Goal: Answer question/provide support

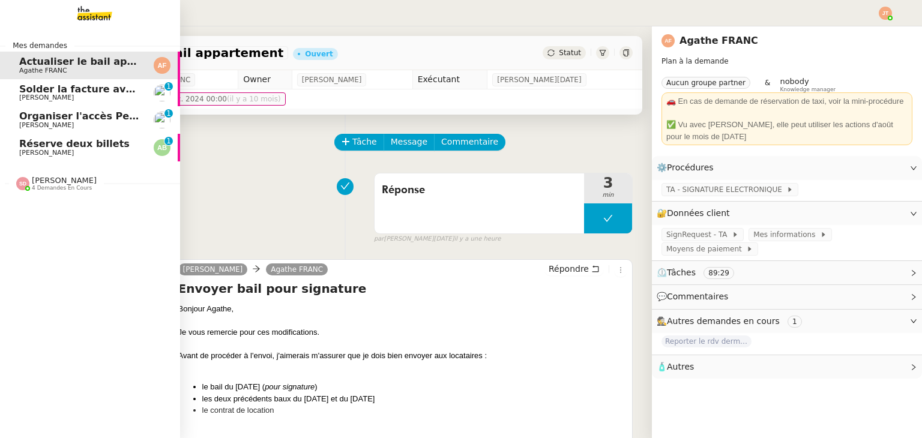
click at [55, 92] on span "Solder la facture avec CB perso" at bounding box center [104, 88] width 170 height 11
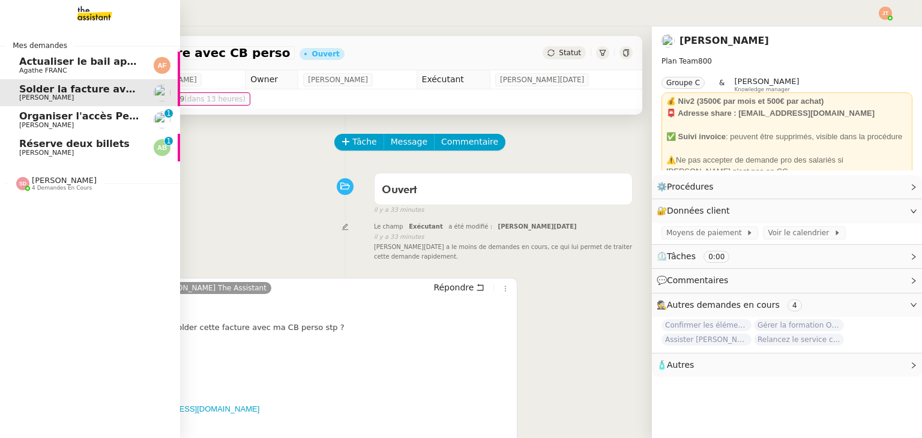
click at [84, 117] on span "Organiser l'accès Pennylane sur CCAG" at bounding box center [122, 115] width 206 height 11
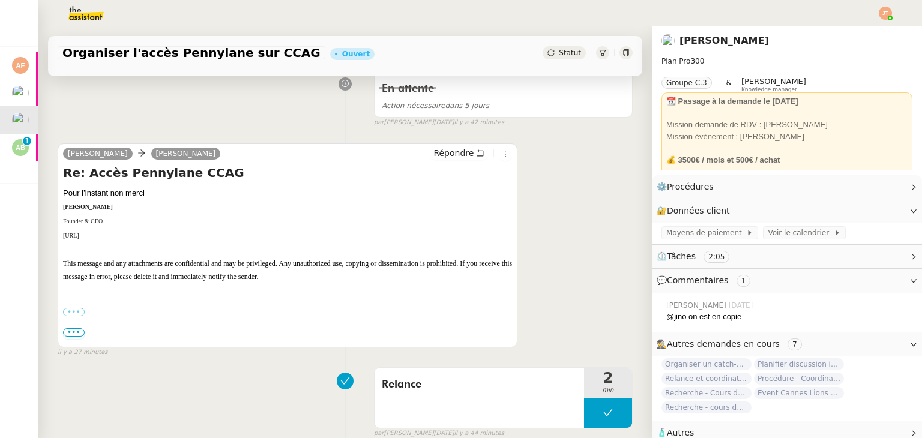
scroll to position [180, 0]
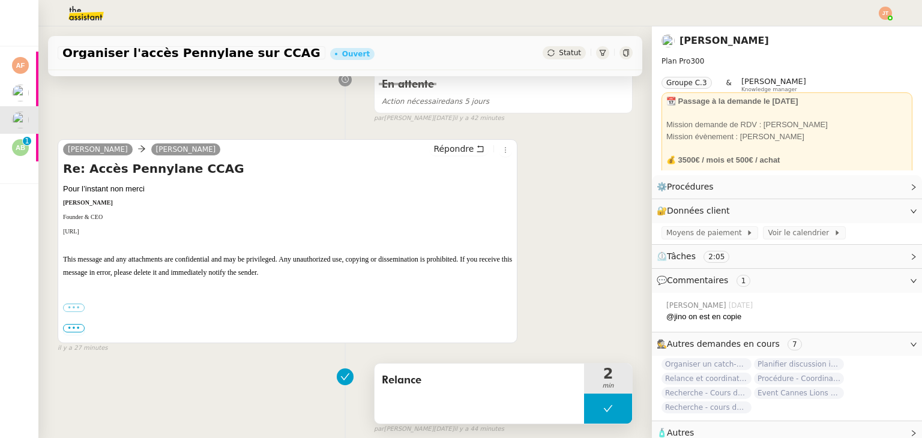
click at [603, 410] on icon at bounding box center [608, 409] width 10 height 10
click at [594, 409] on icon at bounding box center [596, 409] width 4 height 7
click at [447, 154] on span "Répondre" at bounding box center [453, 149] width 40 height 12
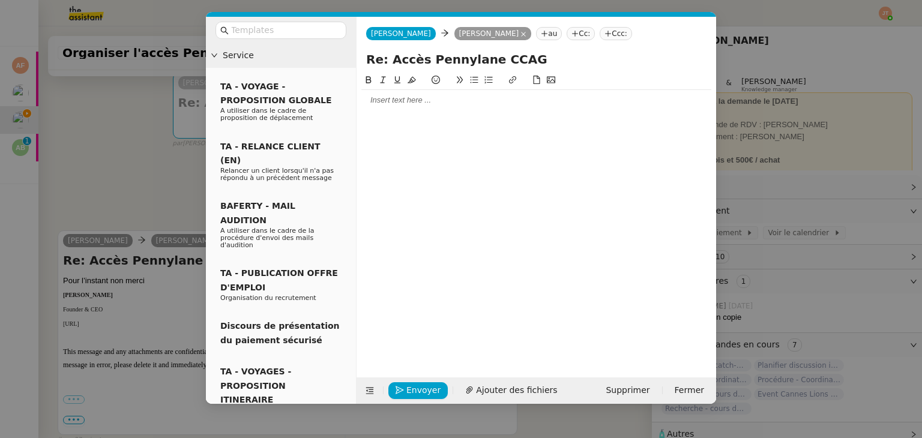
click at [390, 106] on div at bounding box center [536, 100] width 350 height 11
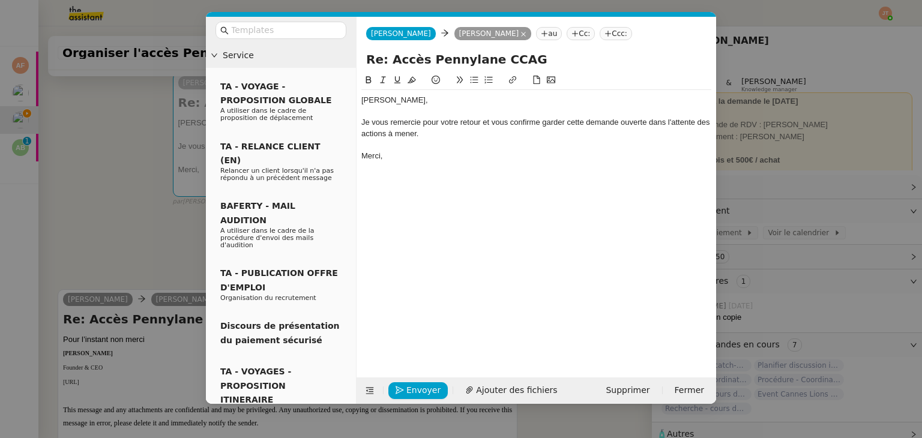
click at [404, 154] on div "Merci," at bounding box center [536, 156] width 350 height 11
click at [423, 385] on span "Envoyer" at bounding box center [423, 391] width 34 height 14
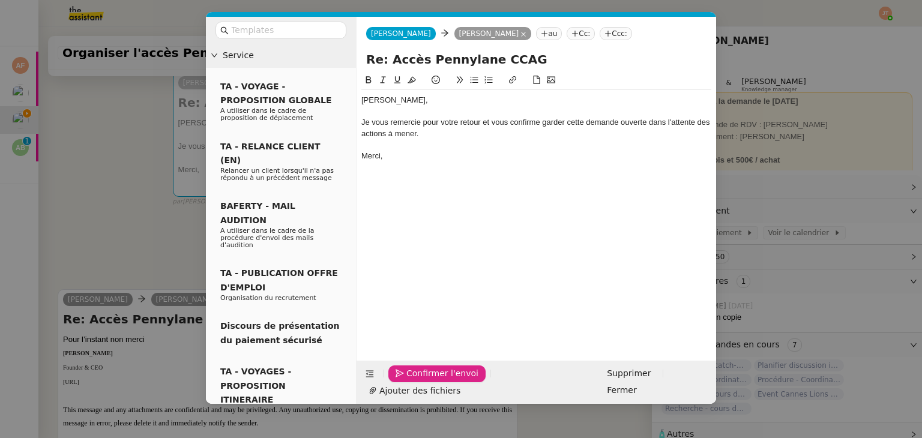
click at [423, 381] on span "Confirmer l'envoi" at bounding box center [442, 374] width 72 height 14
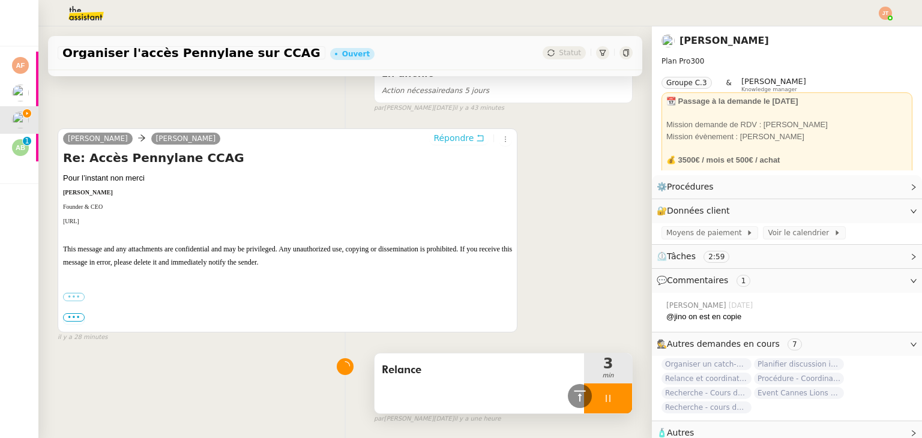
scroll to position [519, 0]
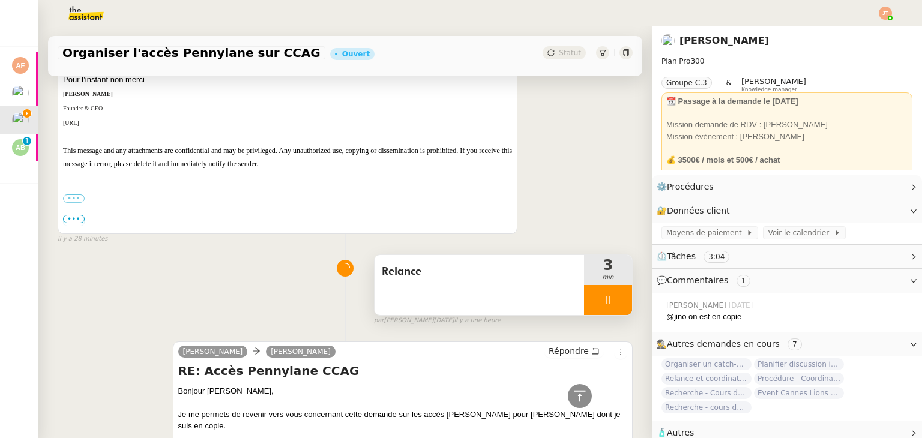
click at [603, 303] on icon at bounding box center [608, 300] width 10 height 10
click at [615, 304] on icon at bounding box center [620, 300] width 10 height 10
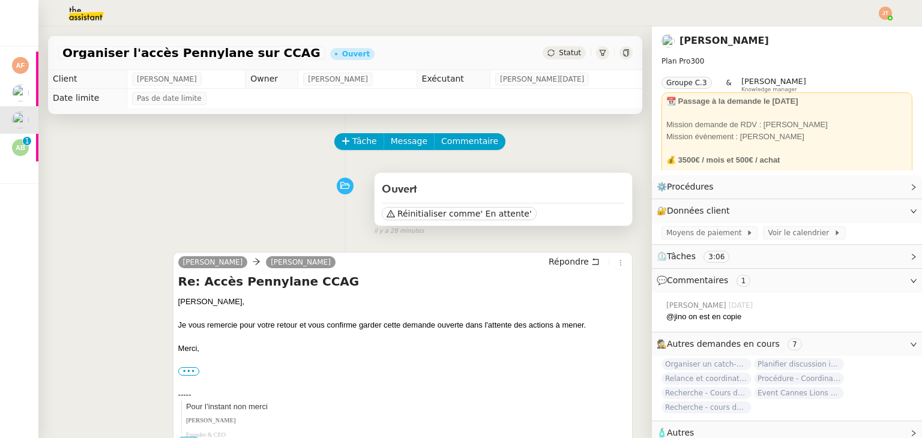
scroll to position [0, 0]
click at [552, 63] on div "Organiser l'accès Pennylane sur CCAG Ouvert Statut" at bounding box center [345, 53] width 594 height 34
click at [559, 50] on span "Statut" at bounding box center [570, 53] width 22 height 8
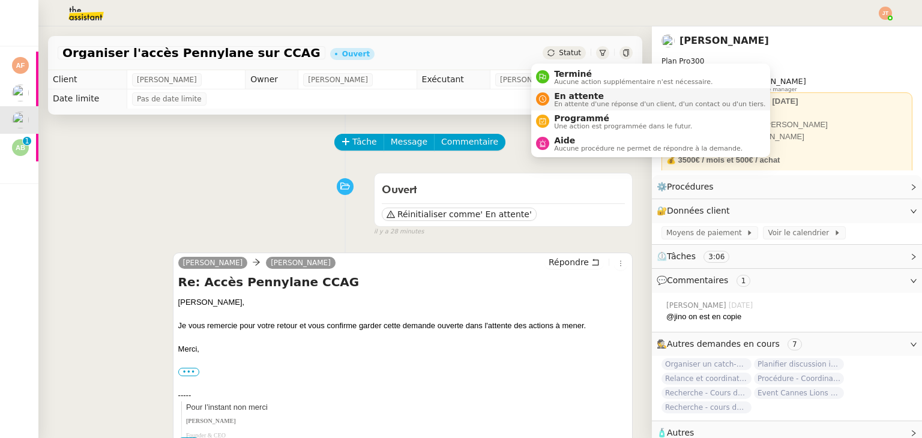
click at [570, 104] on span "En attente d'une réponse d'un client, d'un contact ou d'un tiers." at bounding box center [659, 104] width 211 height 7
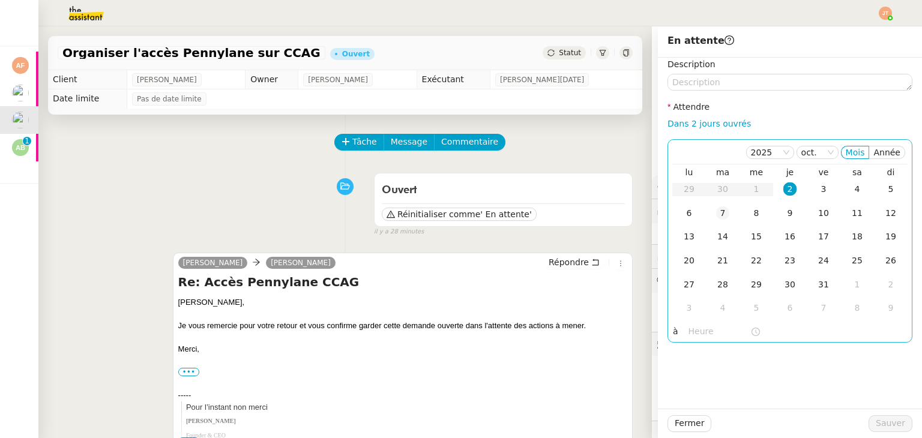
click at [716, 211] on div "7" at bounding box center [722, 212] width 13 height 13
click at [783, 212] on div "9" at bounding box center [789, 212] width 13 height 13
click at [696, 328] on input "text" at bounding box center [719, 332] width 62 height 14
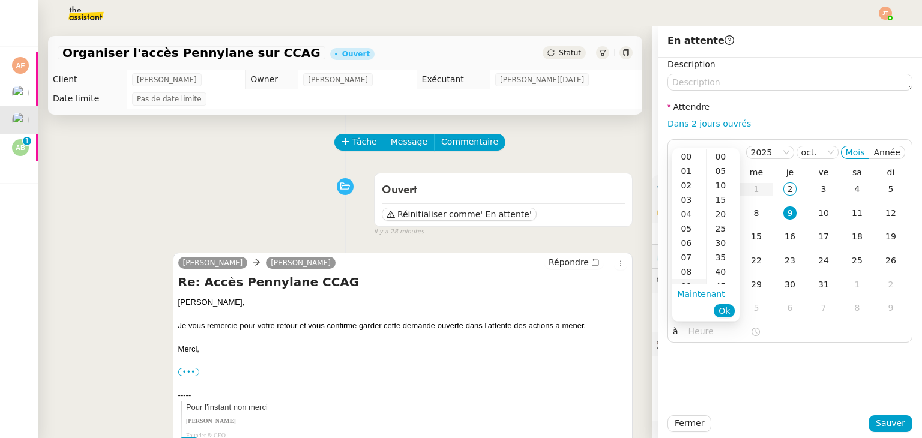
click at [687, 282] on div "09" at bounding box center [689, 286] width 34 height 14
click at [716, 274] on div "40" at bounding box center [722, 272] width 33 height 14
type input "09:40"
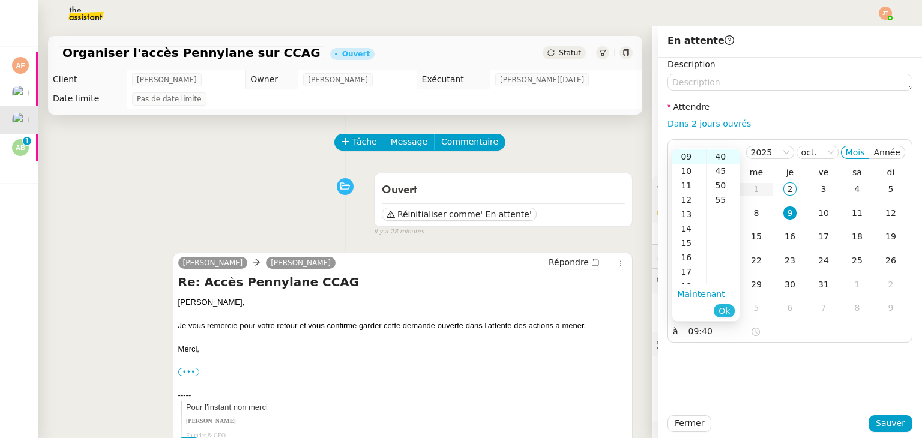
click at [728, 306] on span "Ok" at bounding box center [724, 311] width 11 height 12
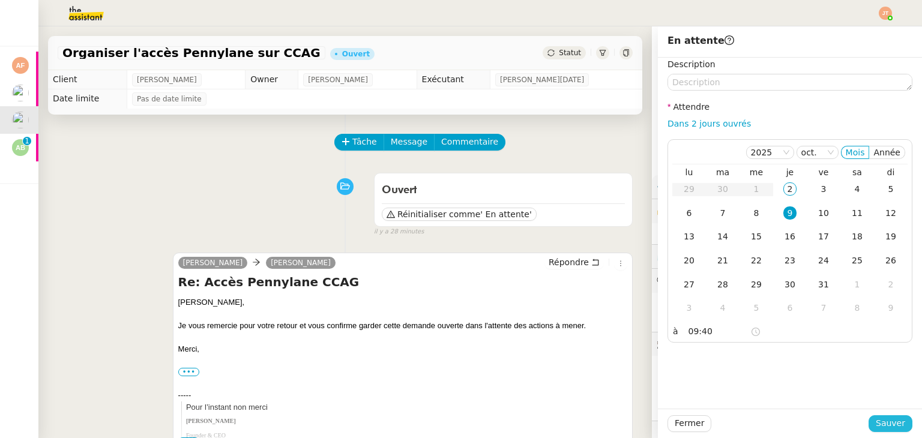
click at [883, 427] on span "Sauver" at bounding box center [890, 424] width 29 height 14
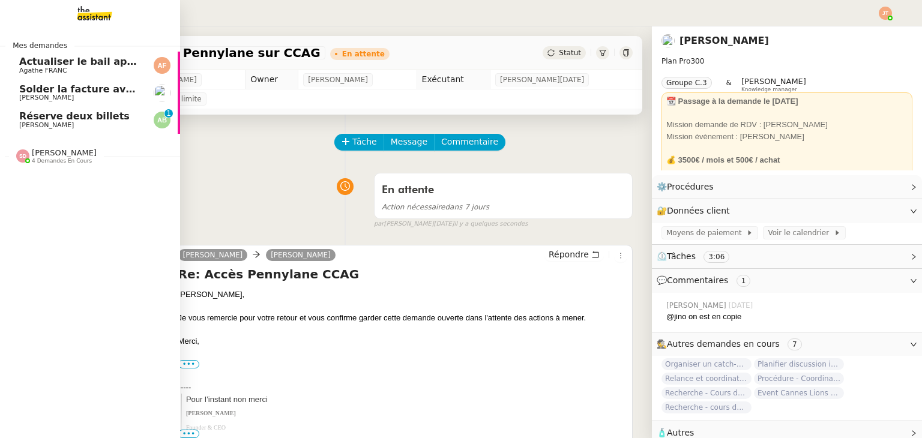
click at [48, 95] on span "[PERSON_NAME]" at bounding box center [46, 98] width 55 height 8
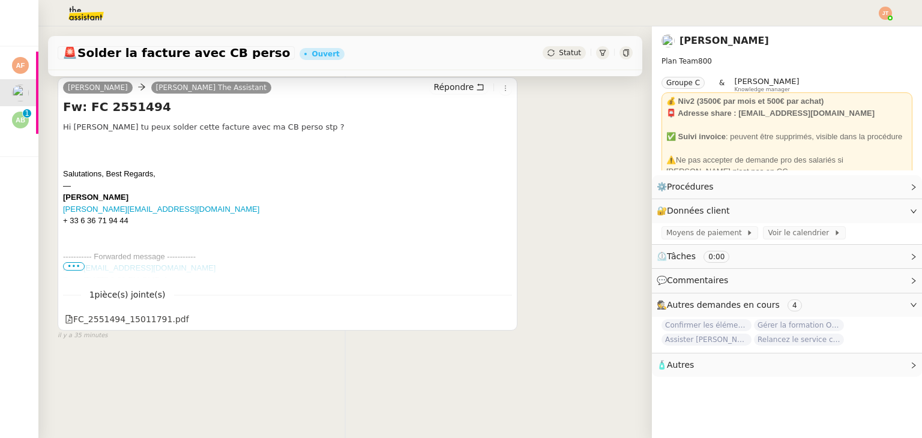
scroll to position [161, 0]
click at [500, 315] on icon at bounding box center [504, 319] width 8 height 8
click at [72, 262] on span "•••" at bounding box center [74, 266] width 22 height 8
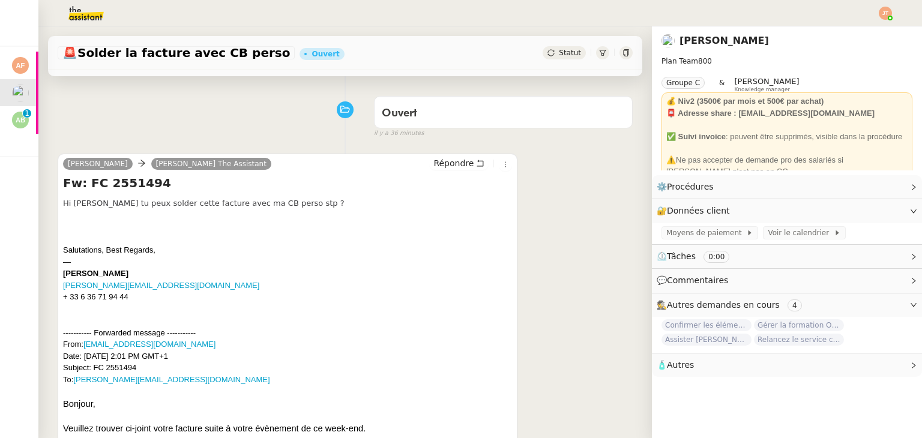
scroll to position [0, 0]
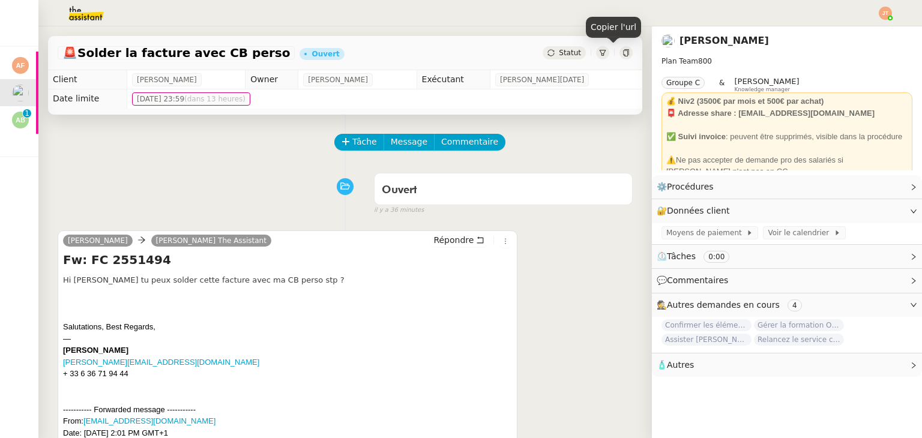
click at [622, 54] on icon at bounding box center [625, 52] width 7 height 7
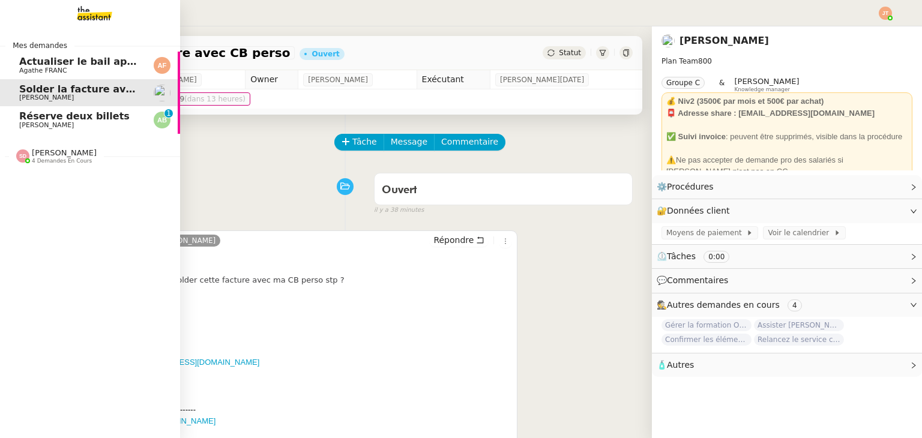
click at [60, 115] on span "Réserve deux billets" at bounding box center [74, 115] width 110 height 11
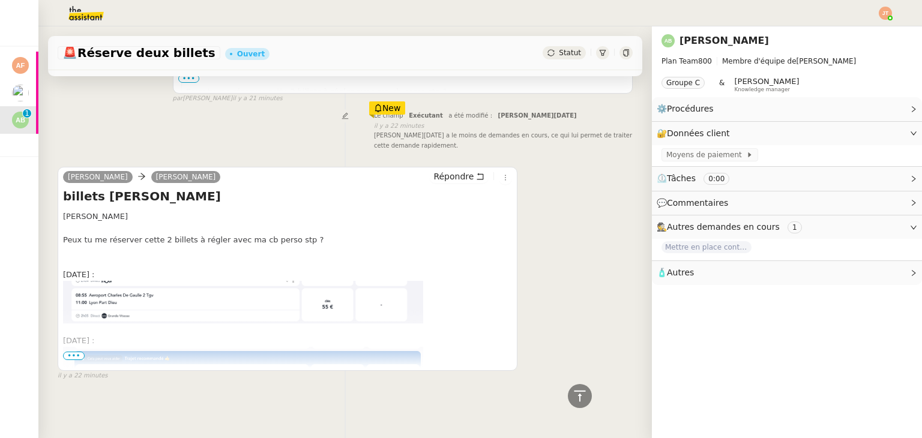
scroll to position [349, 0]
click at [69, 352] on span "•••" at bounding box center [74, 356] width 22 height 8
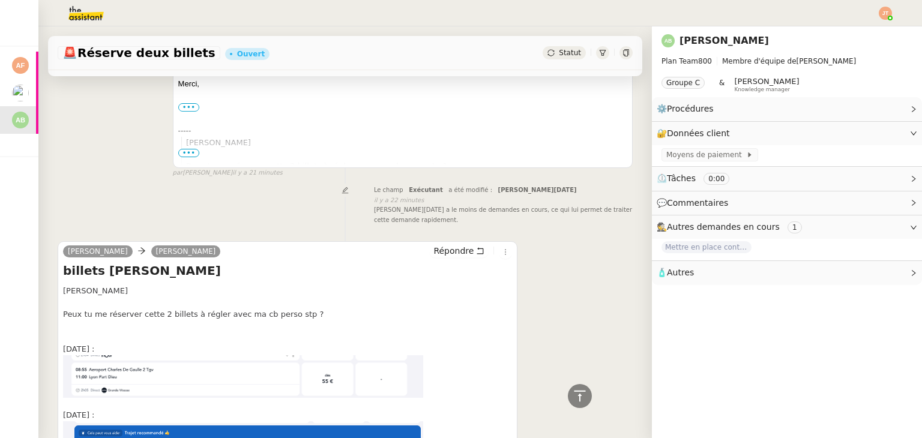
scroll to position [254, 0]
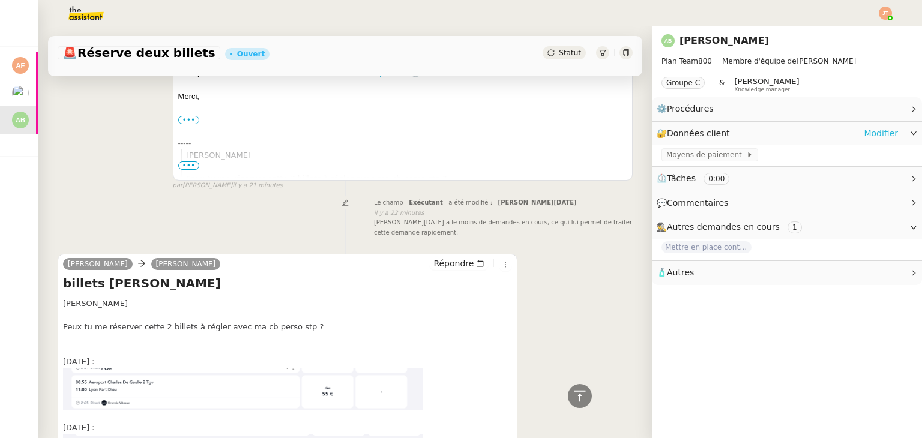
click at [864, 133] on link "Modifier" at bounding box center [881, 134] width 34 height 14
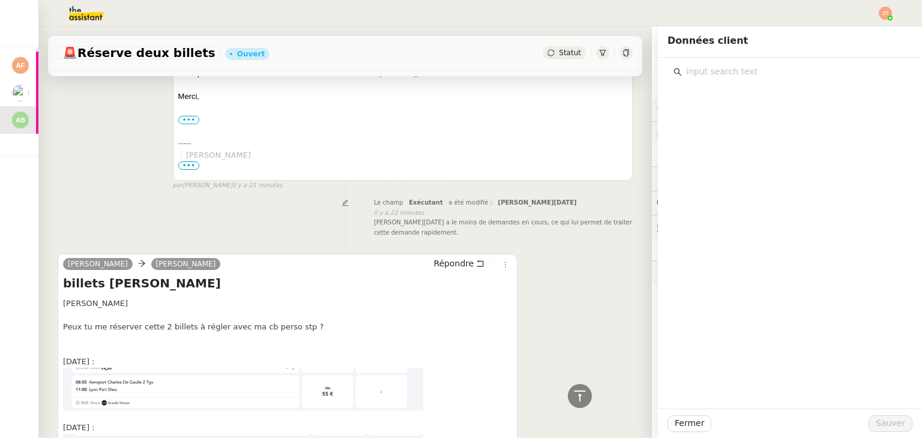
click at [285, 223] on div "Le champ Exécutant a été modifié : [PERSON_NAME][DATE] false il y a 22 minutes …" at bounding box center [345, 217] width 575 height 43
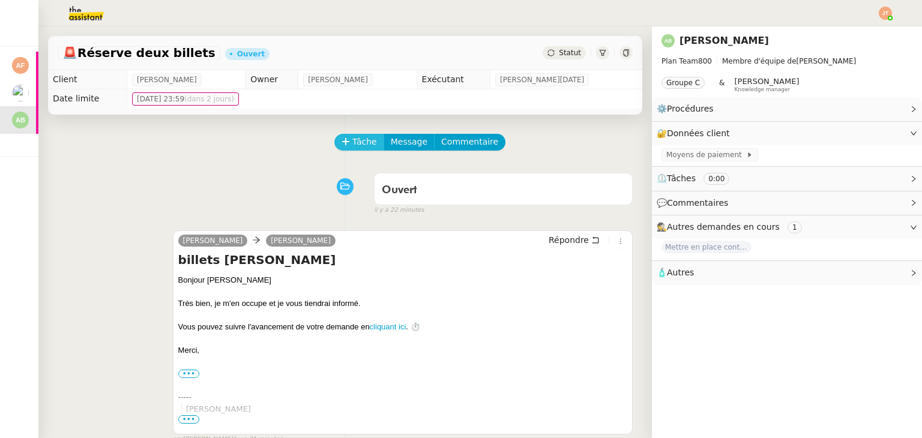
click at [352, 145] on span "Tâche" at bounding box center [364, 142] width 25 height 14
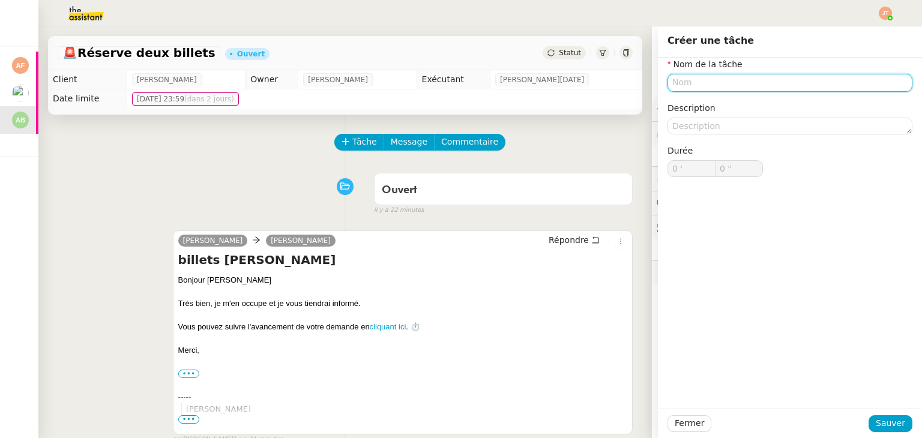
click at [686, 80] on input "text" at bounding box center [789, 82] width 245 height 17
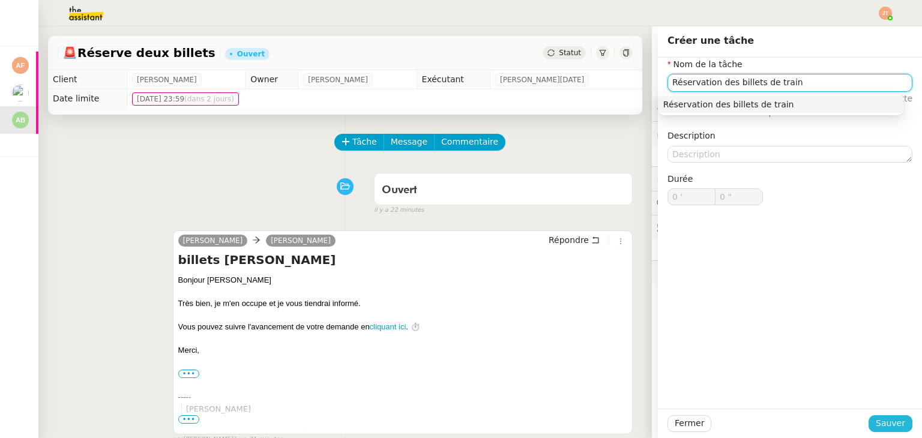
type input "Réservation des billets de train"
click at [889, 428] on span "Sauver" at bounding box center [890, 424] width 29 height 14
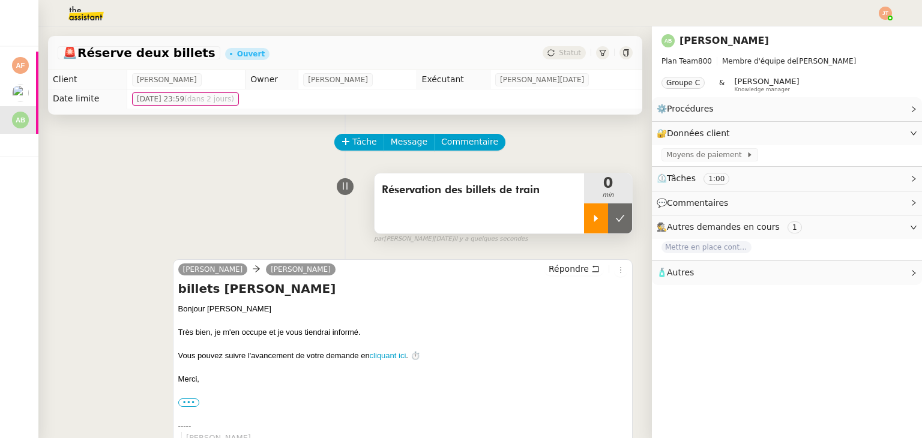
click at [584, 208] on div at bounding box center [596, 218] width 24 height 30
click at [881, 130] on link "Modifier" at bounding box center [881, 134] width 34 height 14
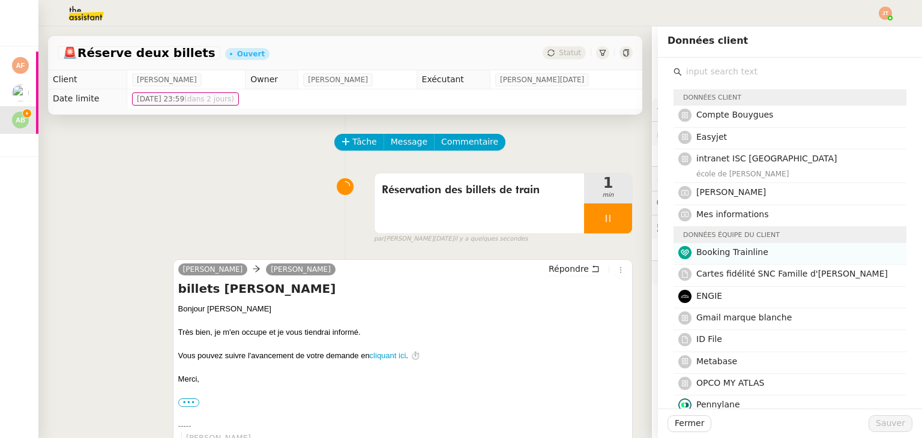
click at [711, 257] on span "Booking Trainline" at bounding box center [732, 252] width 72 height 10
click at [876, 420] on span "Sauver" at bounding box center [890, 424] width 29 height 14
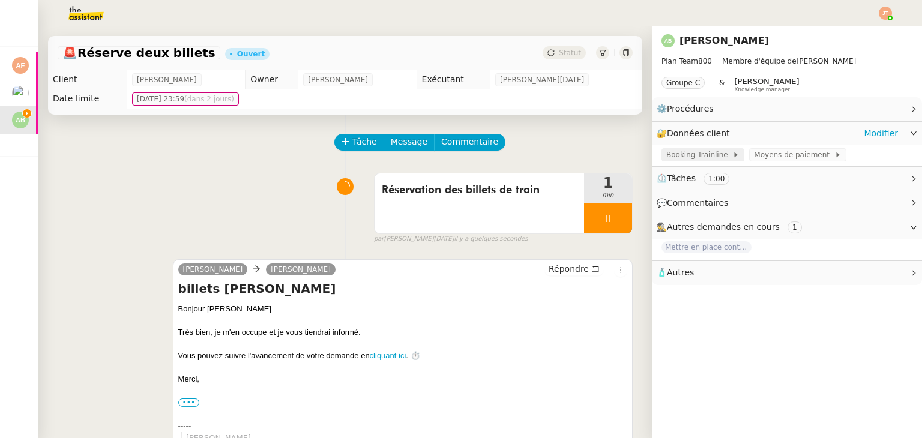
click at [679, 154] on span "Booking Trainline" at bounding box center [699, 155] width 66 height 12
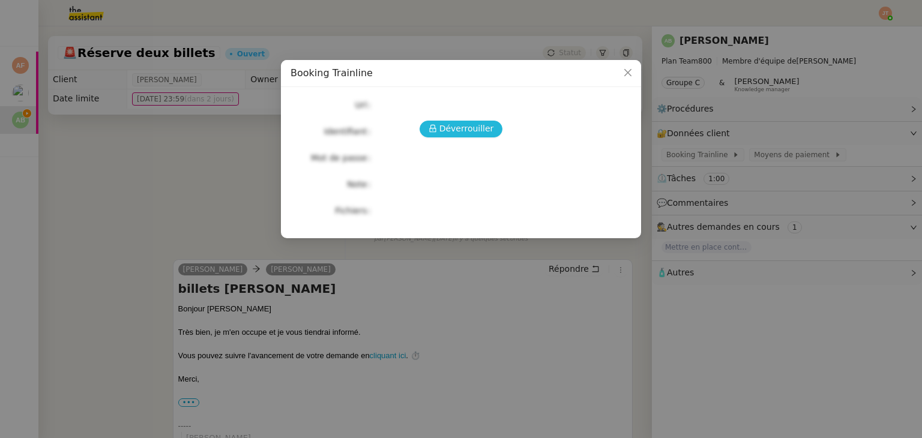
click at [475, 122] on span "Déverrouiller" at bounding box center [466, 129] width 55 height 14
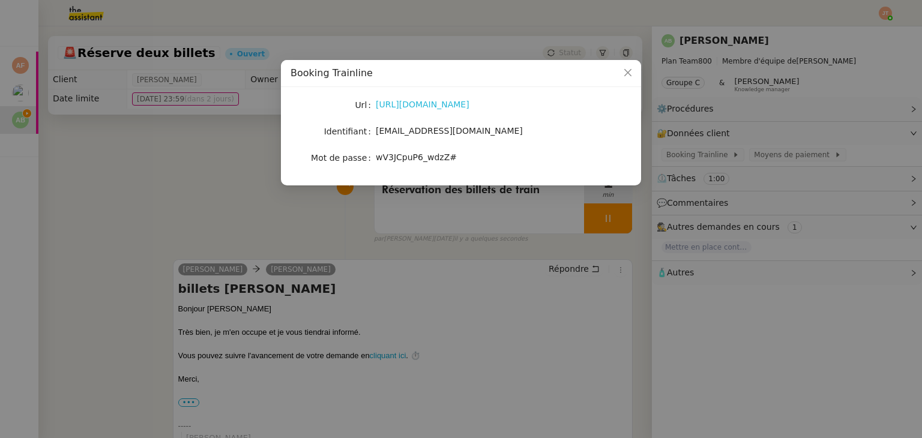
click at [396, 101] on link "[URL][DOMAIN_NAME]" at bounding box center [423, 105] width 94 height 10
drag, startPoint x: 447, startPoint y: 158, endPoint x: 378, endPoint y: 160, distance: 68.5
click at [378, 160] on div "wV3JCpuP6_wdzZ#" at bounding box center [475, 158] width 199 height 14
copy span "wV3JCpuP6_wdzZ#"
click at [199, 173] on nz-modal-container "Booking Trainline Url [URL][DOMAIN_NAME] Identifiant [EMAIL_ADDRESS][DOMAIN_NAM…" at bounding box center [461, 219] width 922 height 438
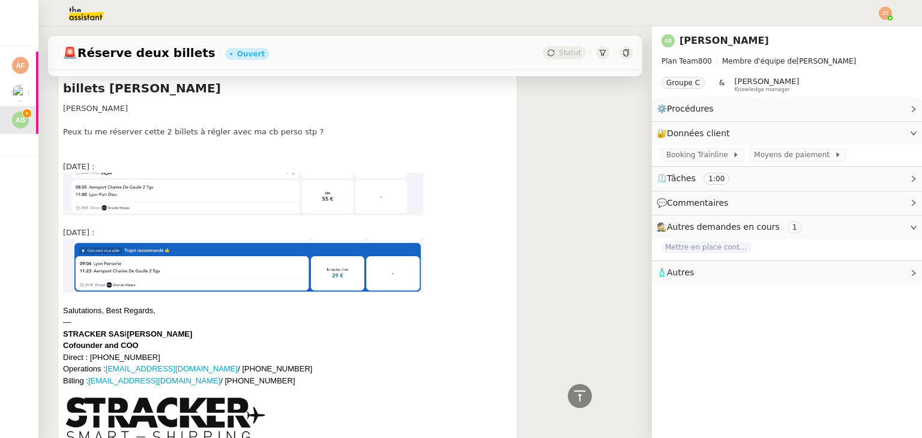
scroll to position [480, 0]
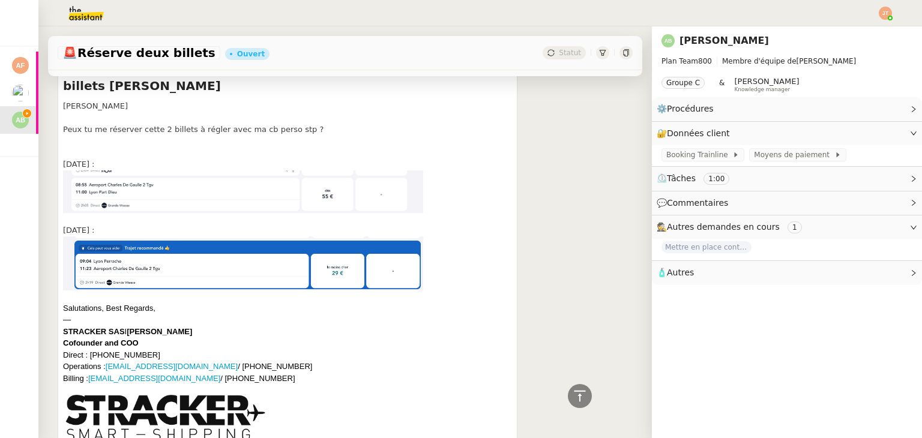
click at [180, 192] on img at bounding box center [243, 191] width 360 height 43
click at [131, 190] on img at bounding box center [243, 191] width 360 height 43
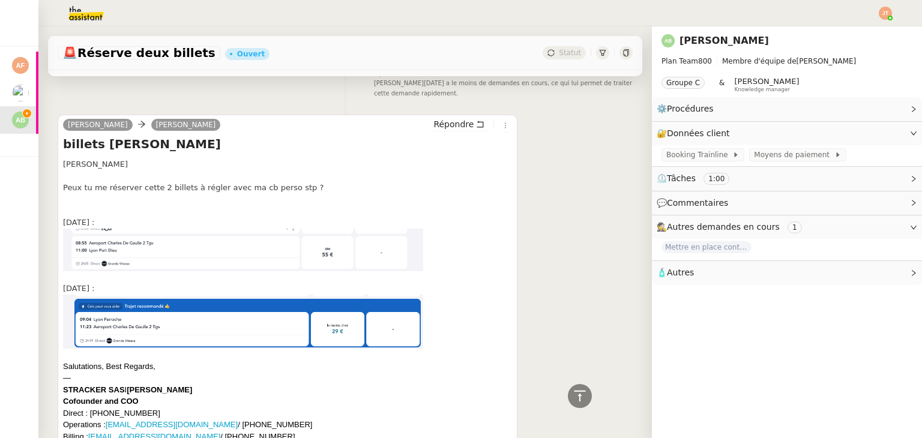
scroll to position [420, 0]
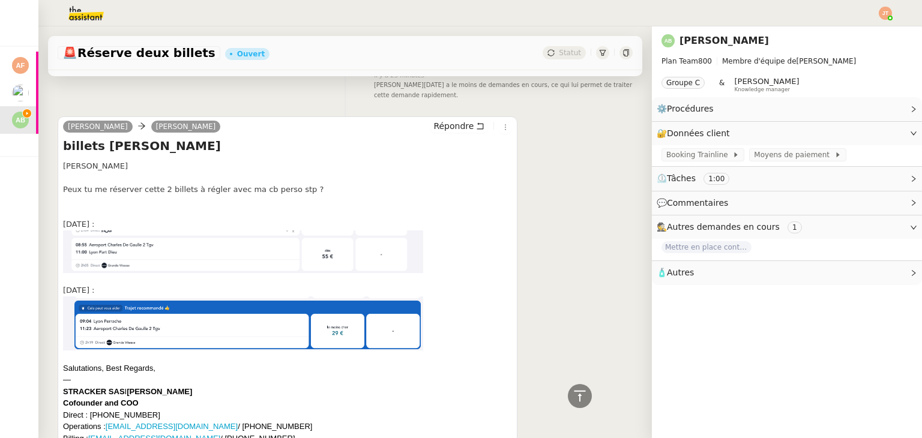
click at [110, 244] on img at bounding box center [243, 251] width 360 height 43
click at [764, 155] on span "Moyens de paiement" at bounding box center [794, 155] width 80 height 12
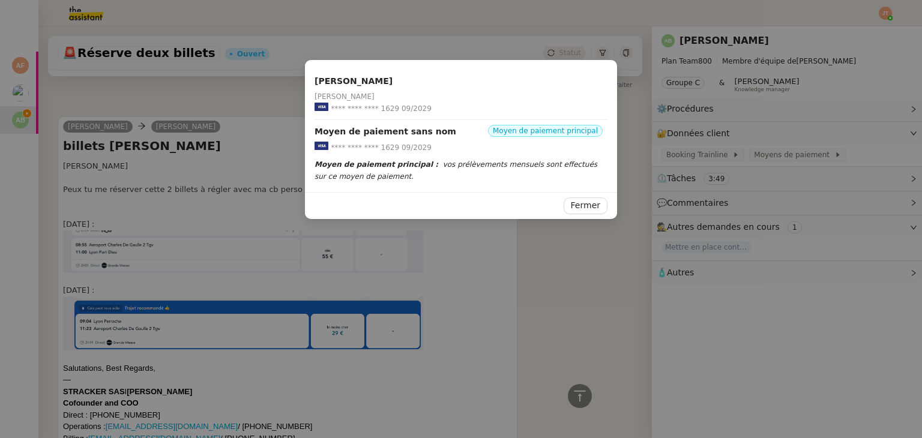
click at [519, 240] on nz-modal-container "[PERSON_NAME] [PERSON_NAME] **** **** **** 1629 09/2029 Moyen de paiement sans …" at bounding box center [461, 219] width 922 height 438
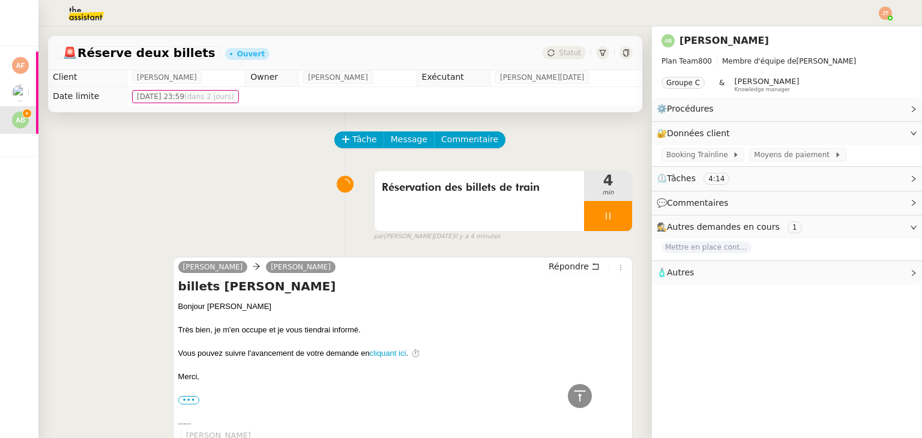
scroll to position [0, 0]
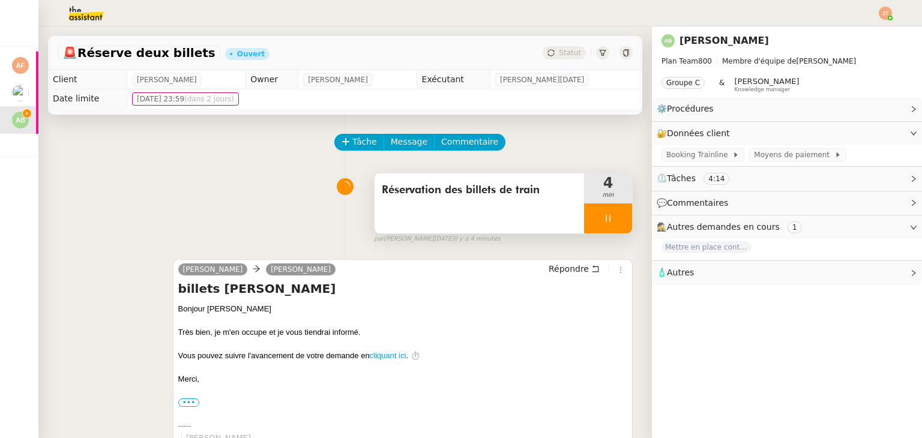
click at [584, 223] on div at bounding box center [608, 218] width 48 height 30
click at [608, 218] on button at bounding box center [620, 218] width 24 height 30
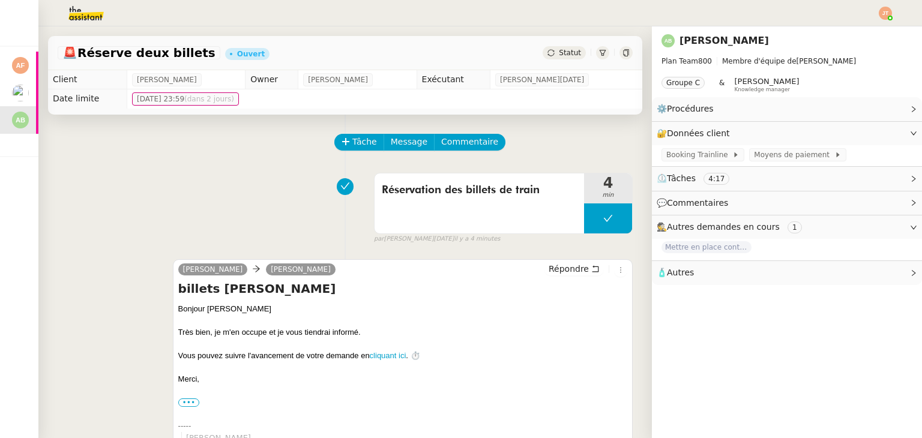
click at [559, 56] on span "Statut" at bounding box center [570, 53] width 22 height 8
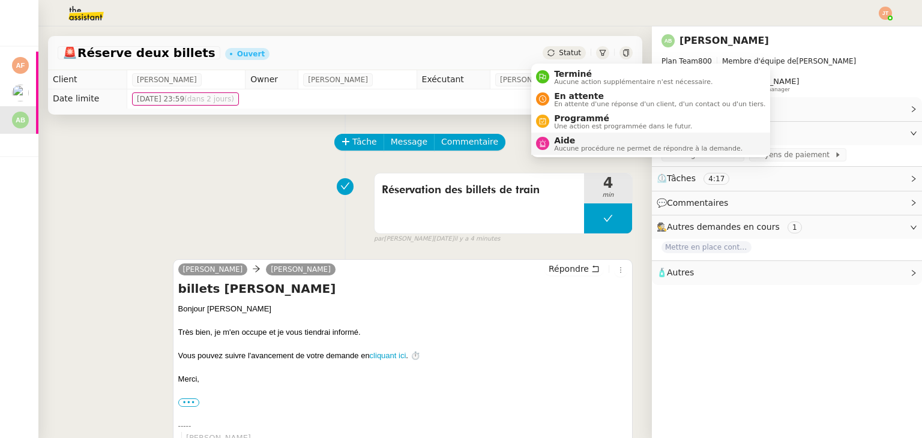
click at [571, 140] on span "Aide" at bounding box center [648, 141] width 188 height 10
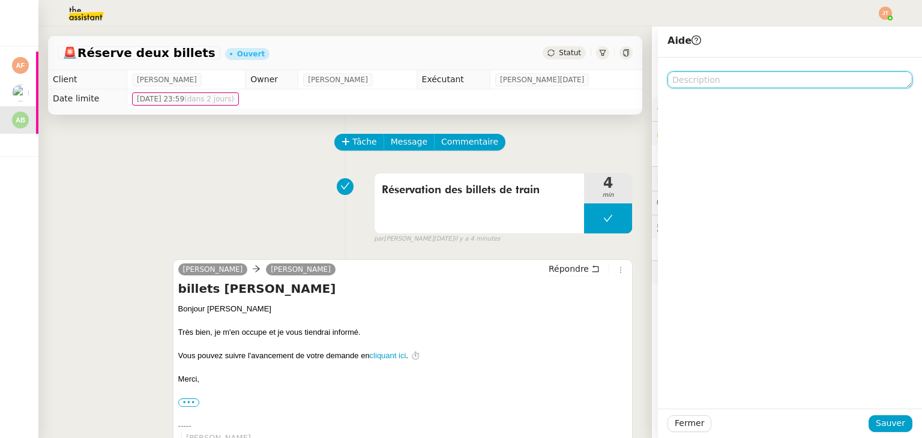
click at [683, 77] on textarea at bounding box center [789, 79] width 245 height 17
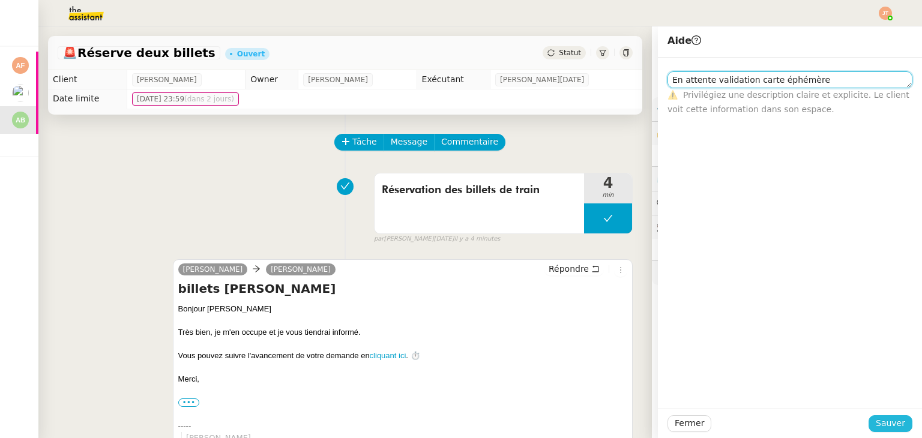
type textarea "En attente validation carte éphémère"
click at [879, 428] on span "Sauver" at bounding box center [890, 424] width 29 height 14
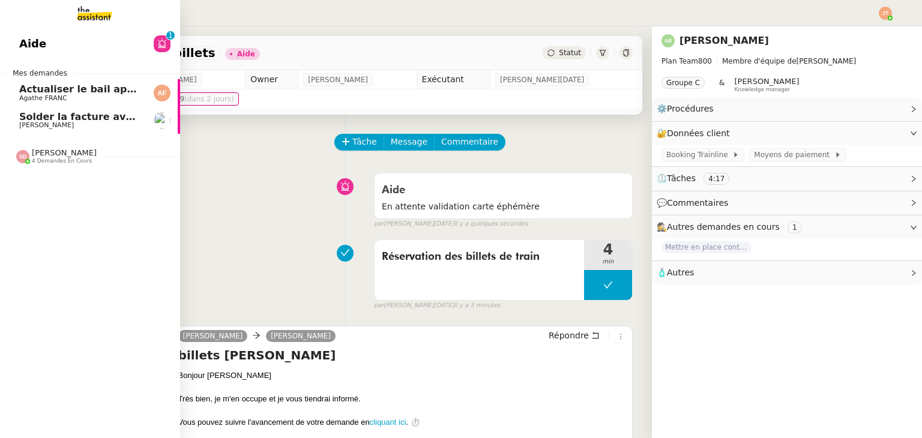
click at [74, 121] on span "Solder la facture avec CB perso" at bounding box center [104, 116] width 170 height 11
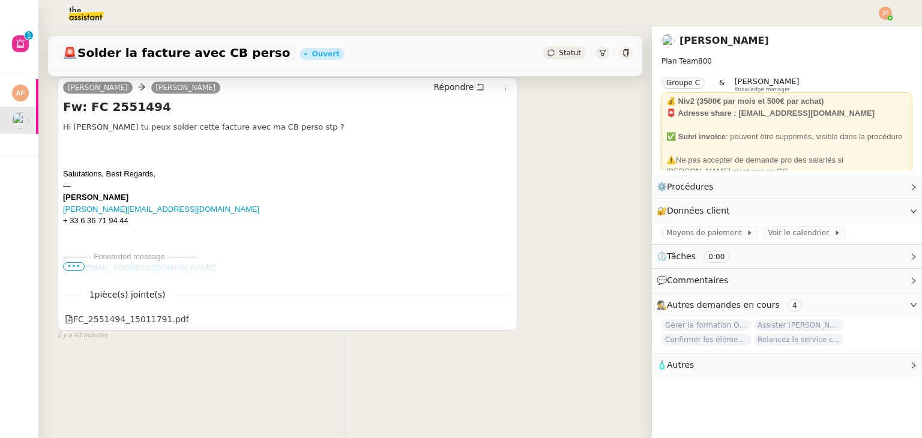
scroll to position [161, 0]
click at [168, 315] on div "FC_2551494_15011791.pdf" at bounding box center [127, 320] width 124 height 14
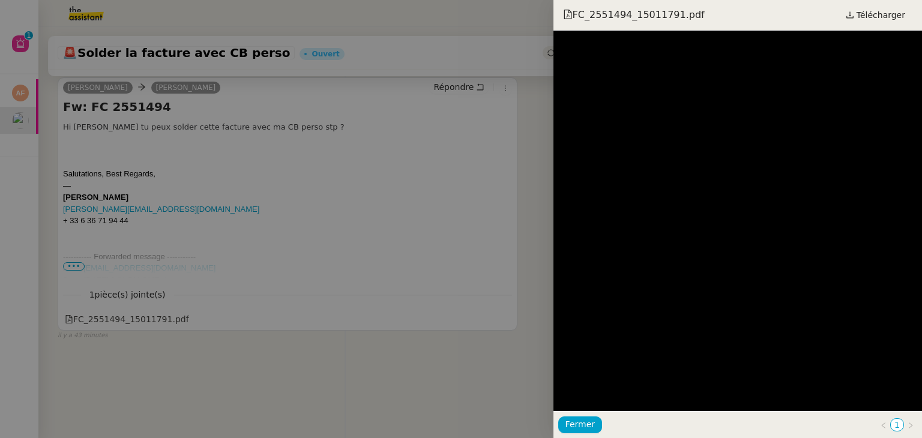
click at [457, 178] on div at bounding box center [461, 219] width 922 height 438
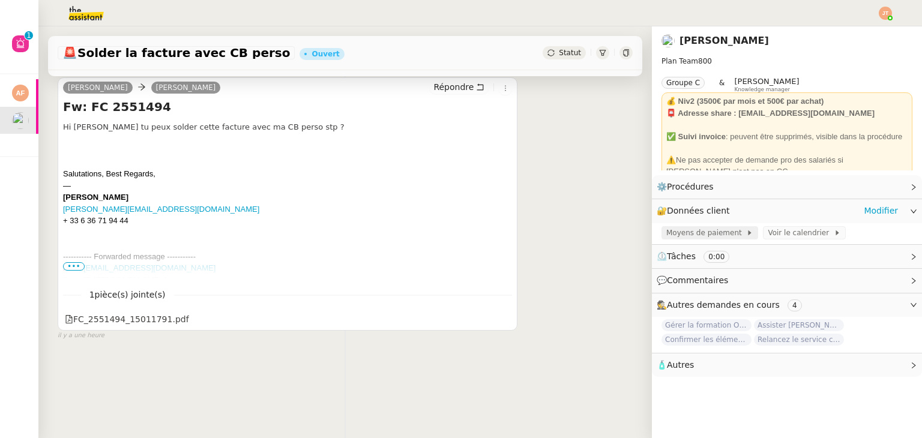
click at [670, 233] on span "Moyens de paiement" at bounding box center [706, 233] width 80 height 12
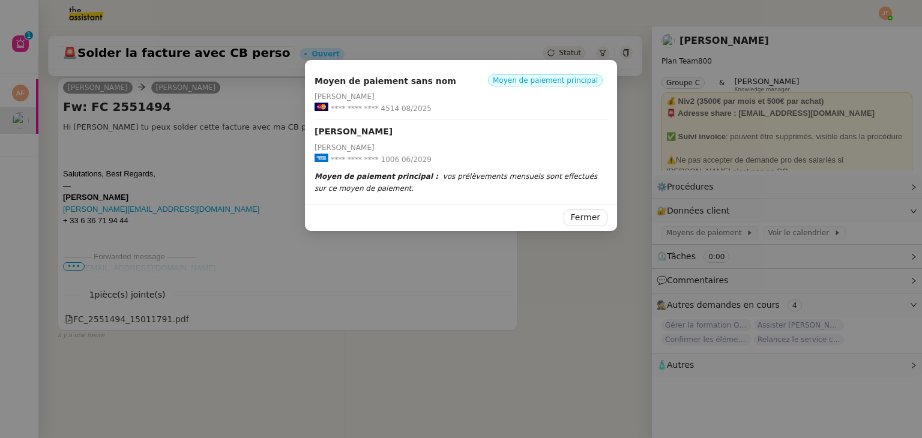
click at [175, 164] on nz-modal-container "Moyen de paiement sans nom Moyen de paiement principal [PERSON_NAME] **** **** …" at bounding box center [461, 219] width 922 height 438
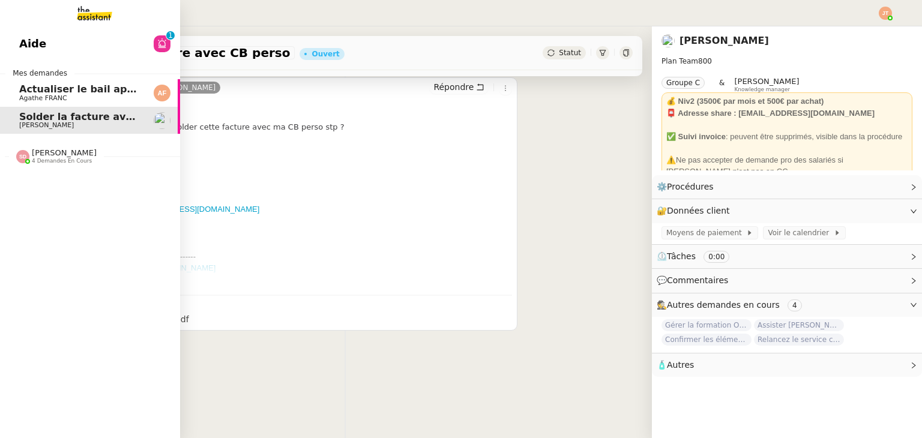
click at [63, 95] on span "Agathe FRANC" at bounding box center [79, 98] width 121 height 7
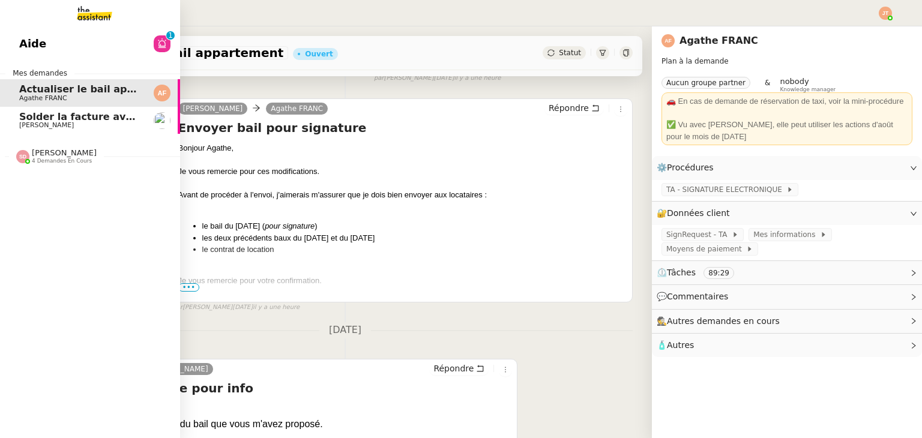
scroll to position [4796, 0]
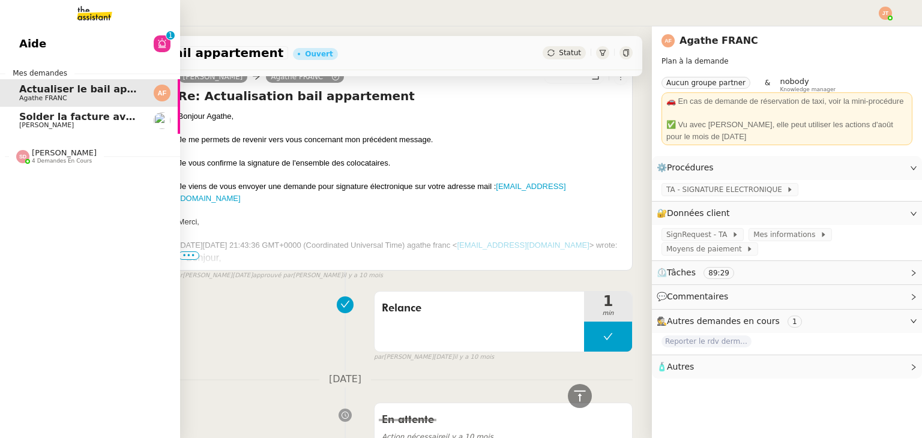
click at [125, 53] on link "Aide 0 1 2 3 4 5 6 7 8 9" at bounding box center [90, 44] width 180 height 28
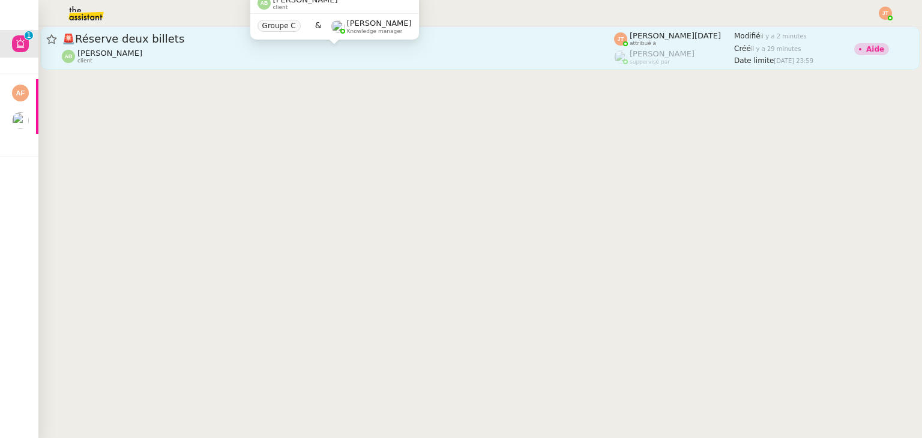
click at [221, 50] on div "[PERSON_NAME] client" at bounding box center [338, 57] width 552 height 16
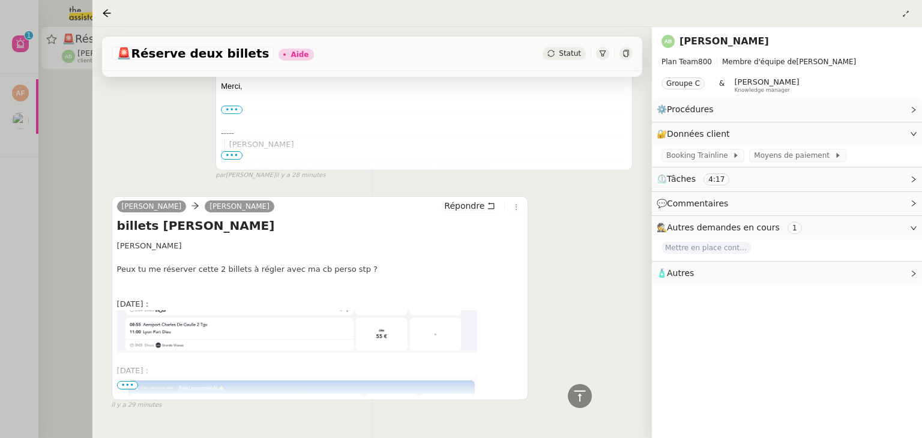
scroll to position [399, 0]
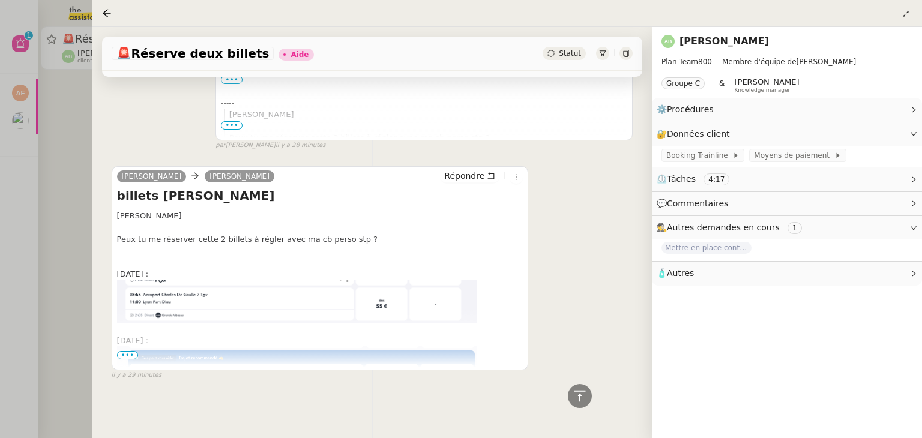
click at [131, 346] on img at bounding box center [297, 373] width 360 height 54
click at [131, 351] on span "•••" at bounding box center [128, 355] width 22 height 8
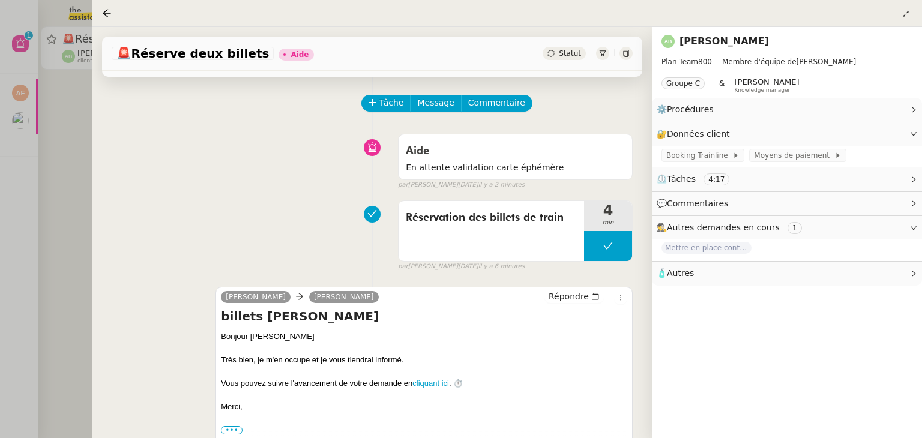
scroll to position [38, 0]
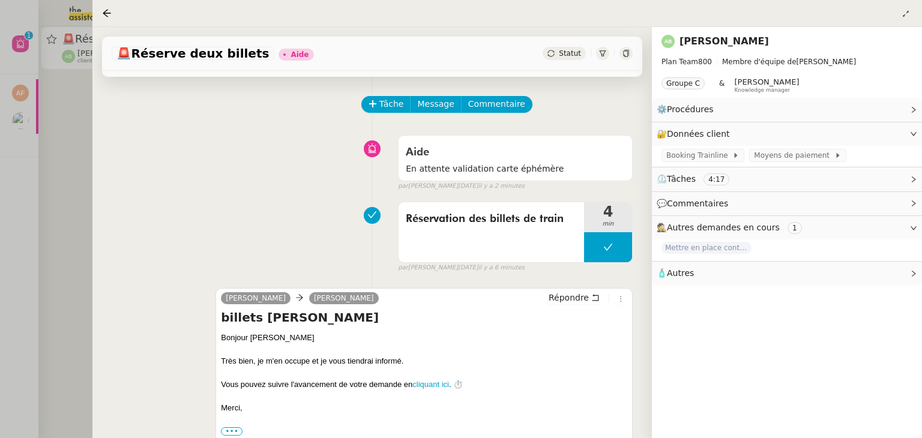
click at [64, 164] on div at bounding box center [461, 219] width 922 height 438
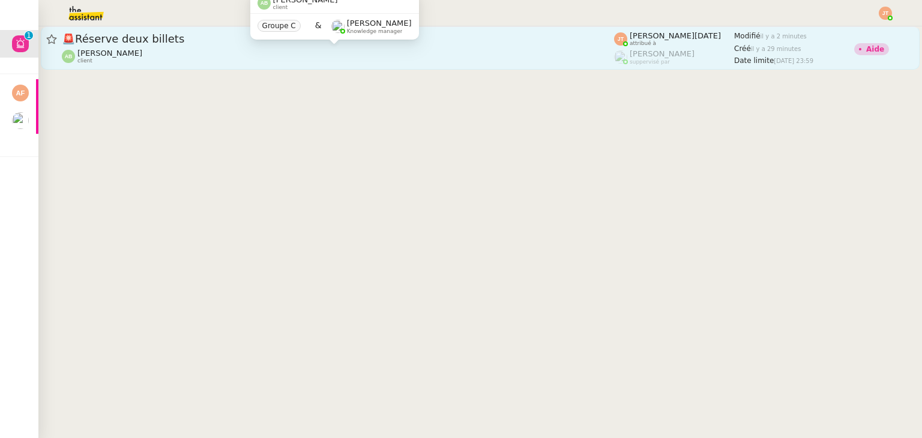
click at [109, 49] on span "[PERSON_NAME]" at bounding box center [109, 53] width 65 height 9
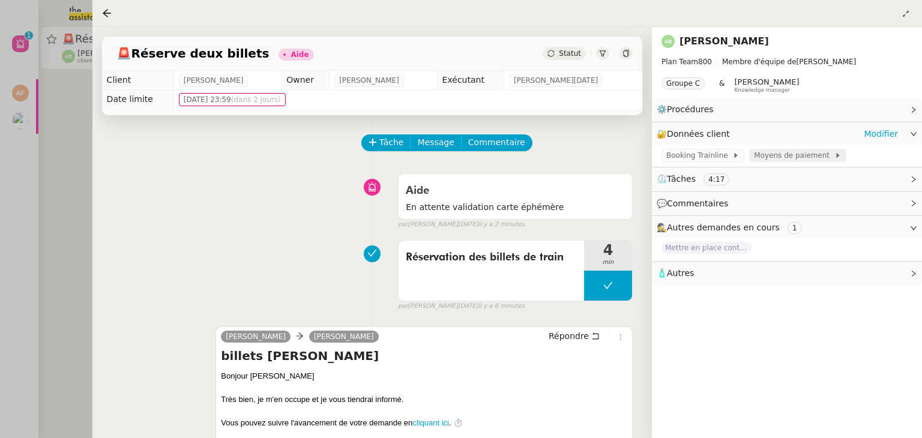
click at [773, 157] on span "Moyens de paiement" at bounding box center [794, 155] width 80 height 12
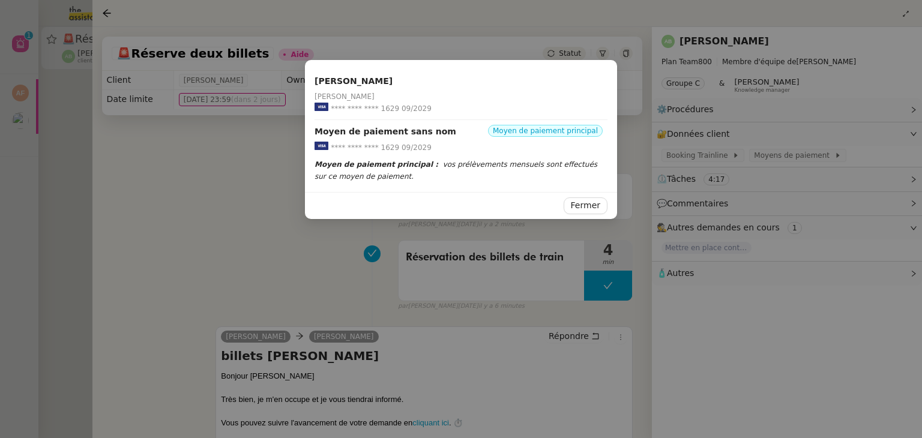
click at [196, 161] on nz-modal-container "[PERSON_NAME] [PERSON_NAME] **** **** **** 1629 09/2029 Moyen de paiement sans …" at bounding box center [461, 219] width 922 height 438
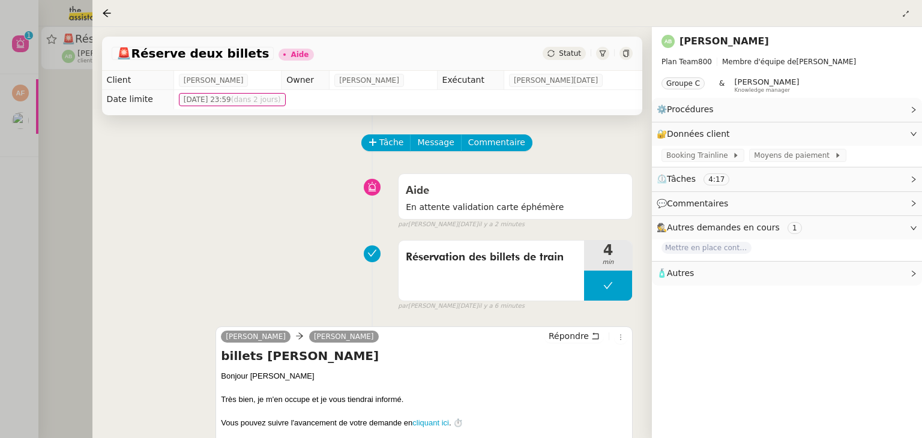
click at [63, 181] on div at bounding box center [461, 219] width 922 height 438
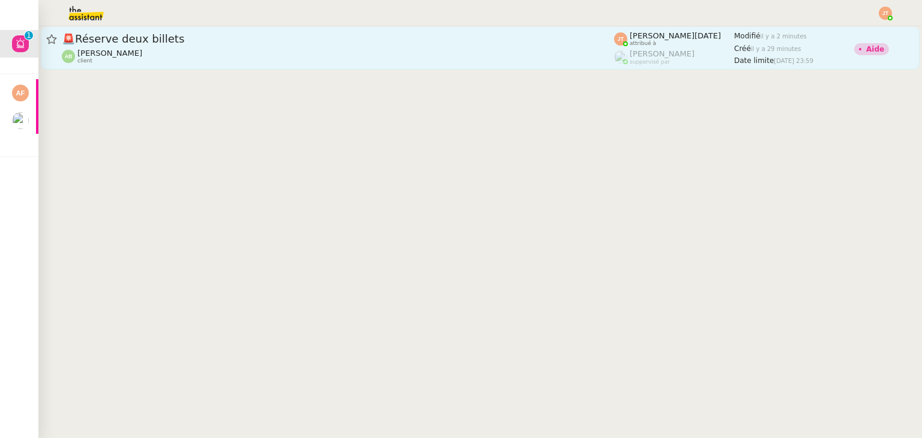
click at [121, 52] on span "[PERSON_NAME]" at bounding box center [109, 53] width 65 height 9
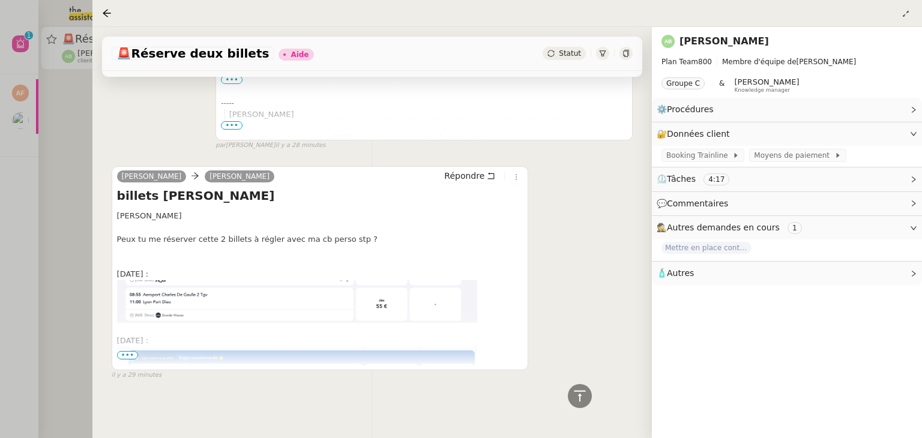
scroll to position [399, 0]
click at [129, 351] on span "•••" at bounding box center [128, 355] width 22 height 8
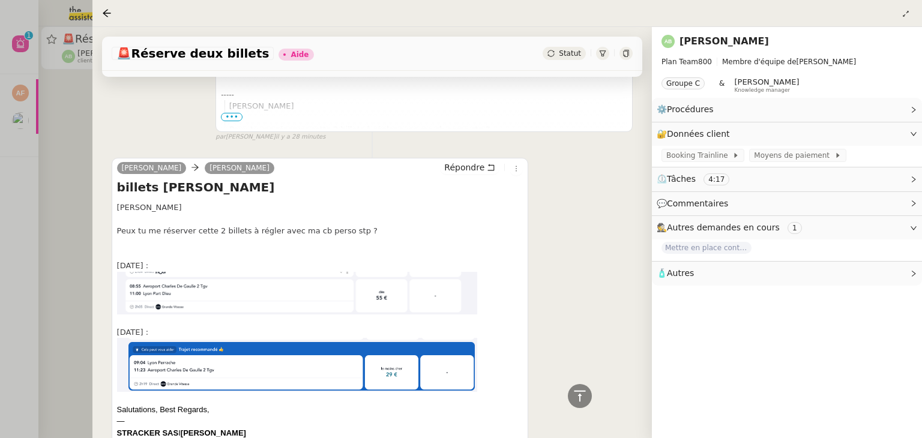
click at [70, 140] on div at bounding box center [461, 219] width 922 height 438
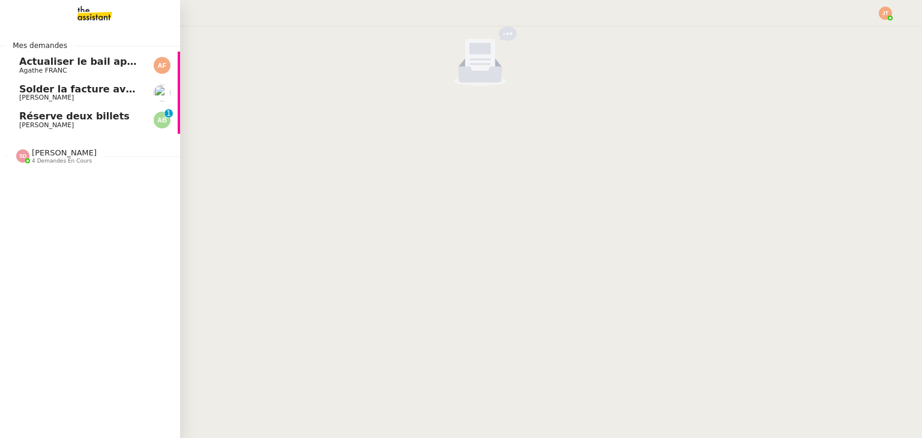
click at [70, 121] on span "[PERSON_NAME]" at bounding box center [46, 125] width 55 height 8
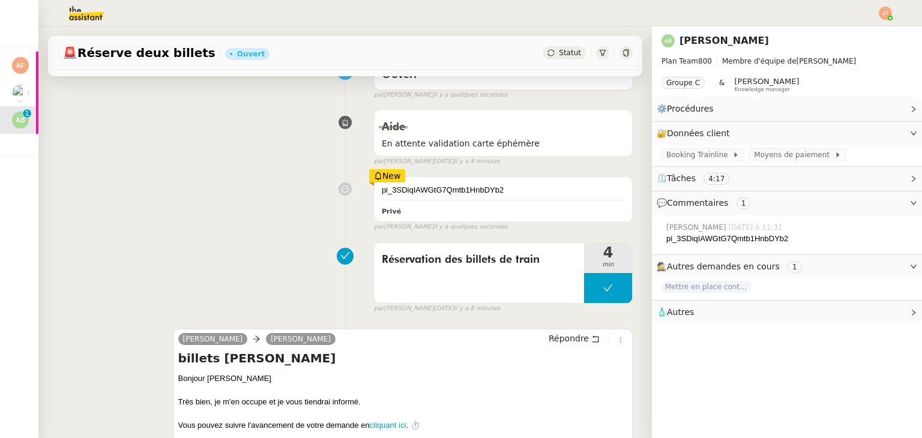
scroll to position [120, 0]
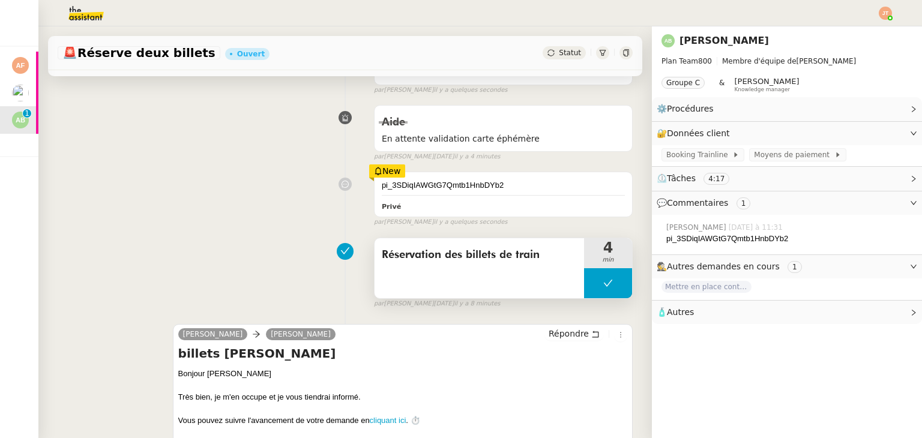
click at [584, 284] on button at bounding box center [608, 283] width 48 height 30
click at [594, 284] on icon at bounding box center [596, 283] width 4 height 7
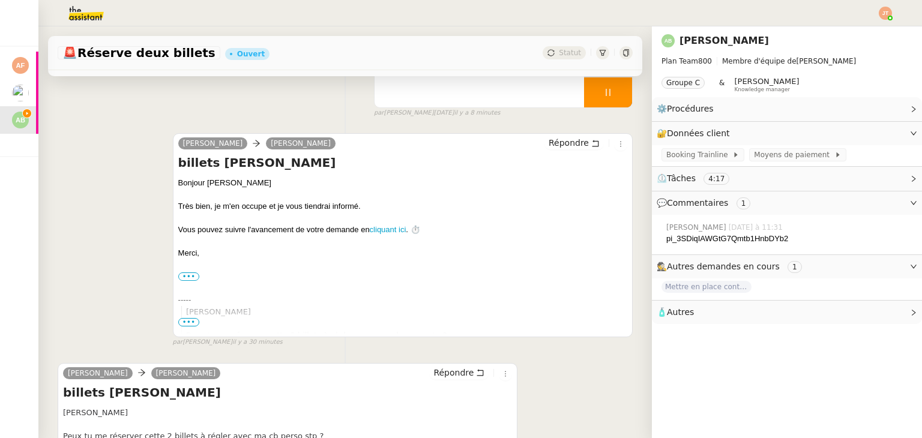
scroll to position [360, 0]
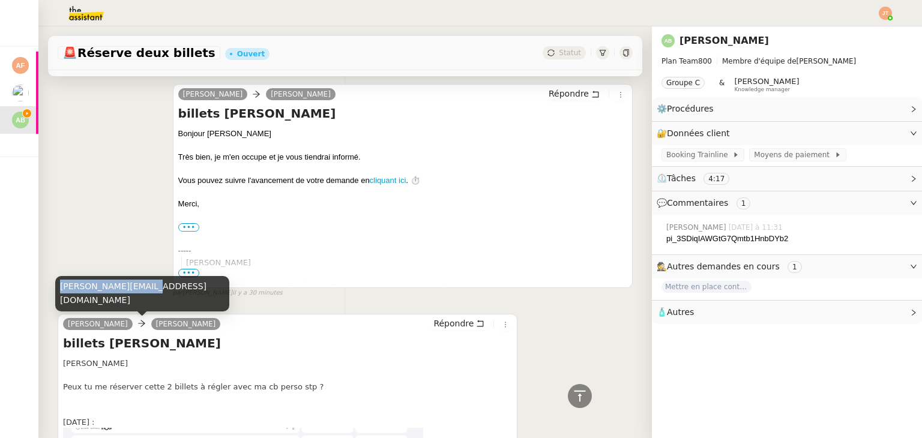
drag, startPoint x: 61, startPoint y: 301, endPoint x: 137, endPoint y: 301, distance: 76.2
click at [137, 301] on div "[PERSON_NAME][EMAIL_ADDRESS][DOMAIN_NAME]" at bounding box center [142, 293] width 174 height 35
copy div "[PERSON_NAME][EMAIL_ADDRESS][DOMAIN_NAME]"
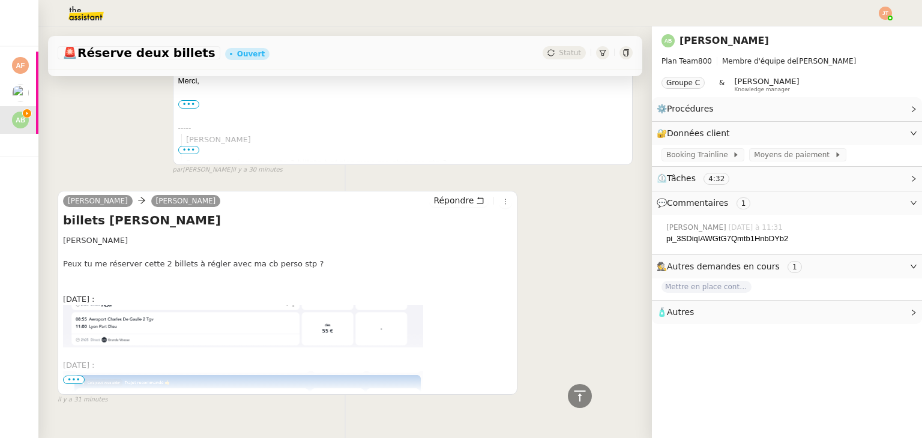
scroll to position [515, 0]
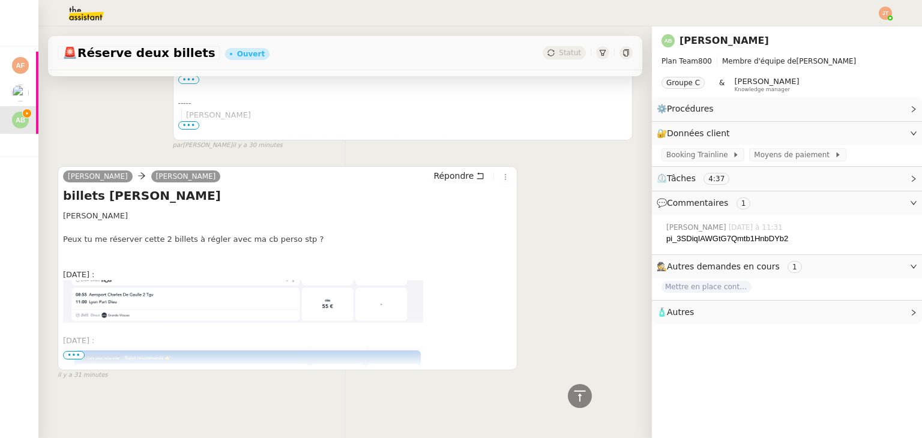
click at [74, 351] on span "•••" at bounding box center [74, 355] width 22 height 8
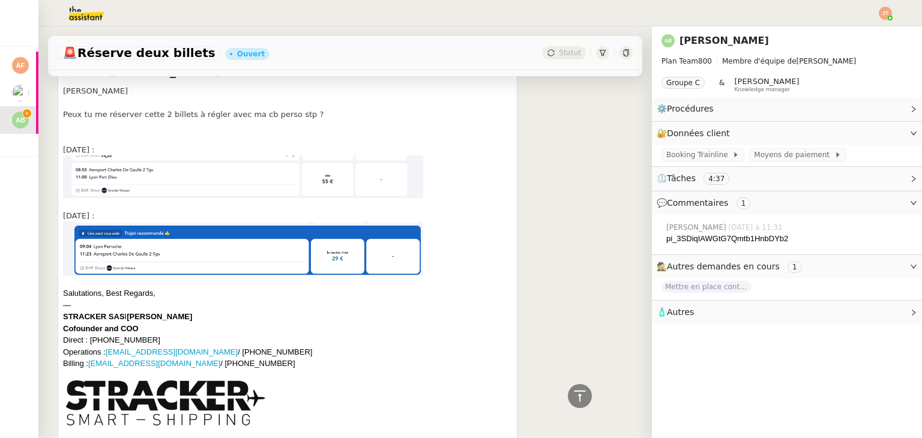
scroll to position [635, 0]
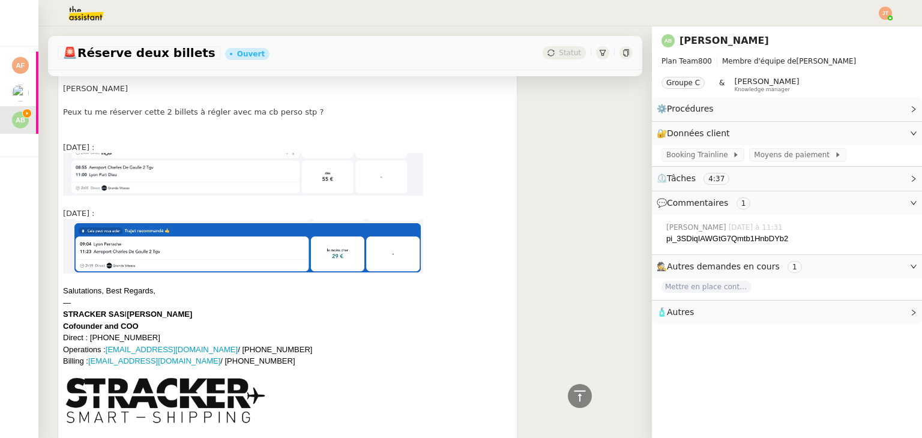
drag, startPoint x: 105, startPoint y: 336, endPoint x: 161, endPoint y: 334, distance: 55.9
click at [161, 334] on div "Cofounder and COO Direct : [PHONE_NUMBER]" at bounding box center [287, 332] width 449 height 23
copy div "6 36 71 94 44"
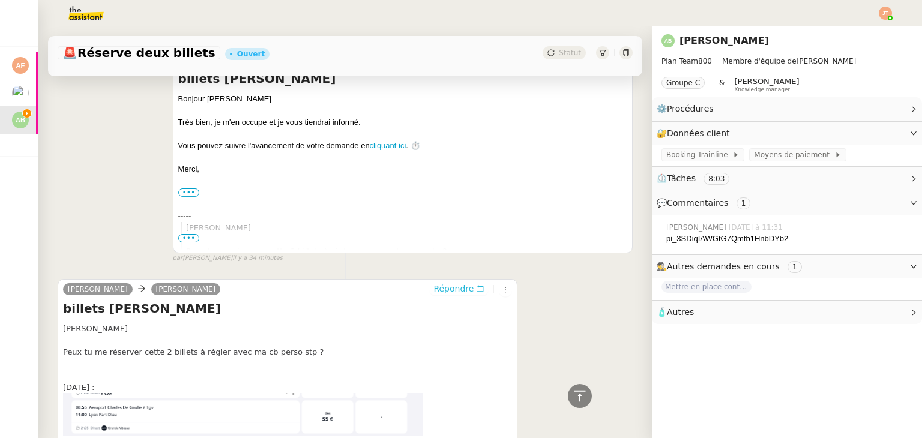
click at [461, 289] on span "Répondre" at bounding box center [453, 289] width 40 height 12
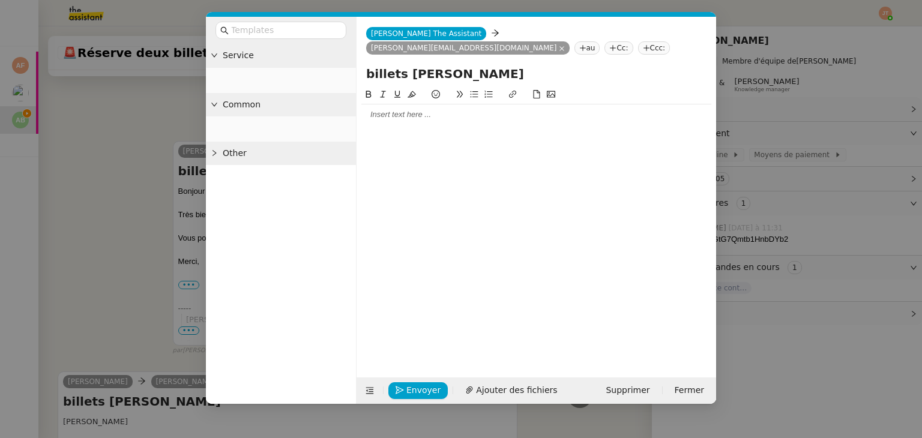
scroll to position [487, 0]
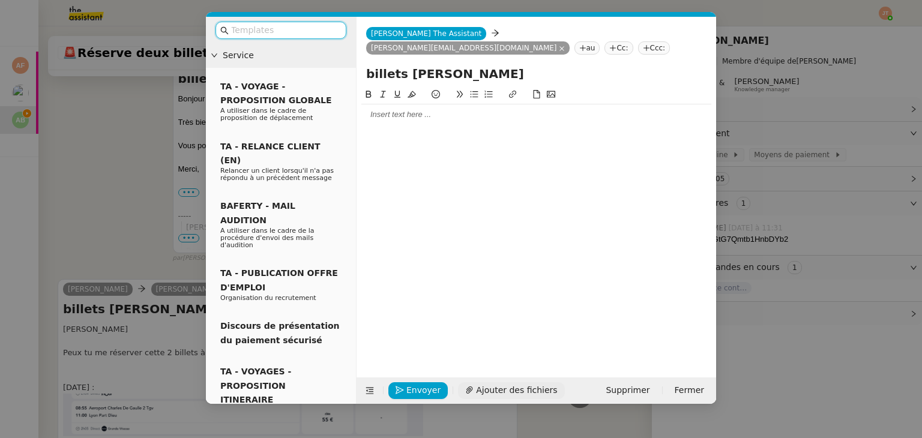
click at [492, 391] on span "Ajouter des fichiers" at bounding box center [516, 391] width 81 height 14
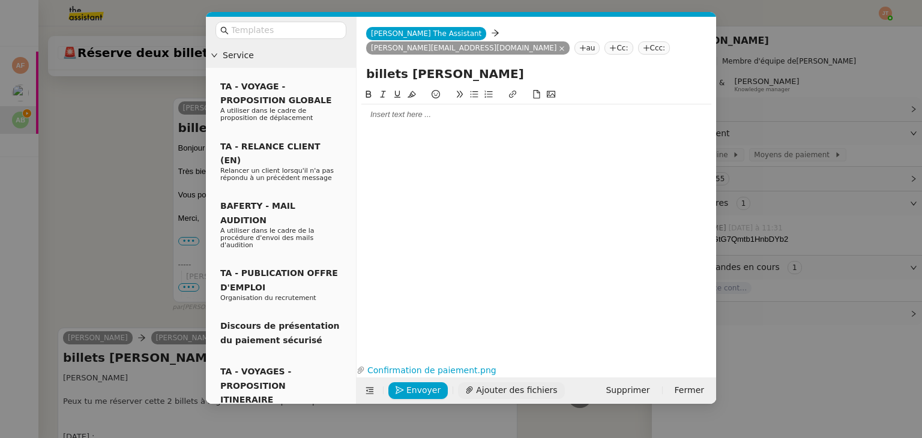
scroll to position [536, 0]
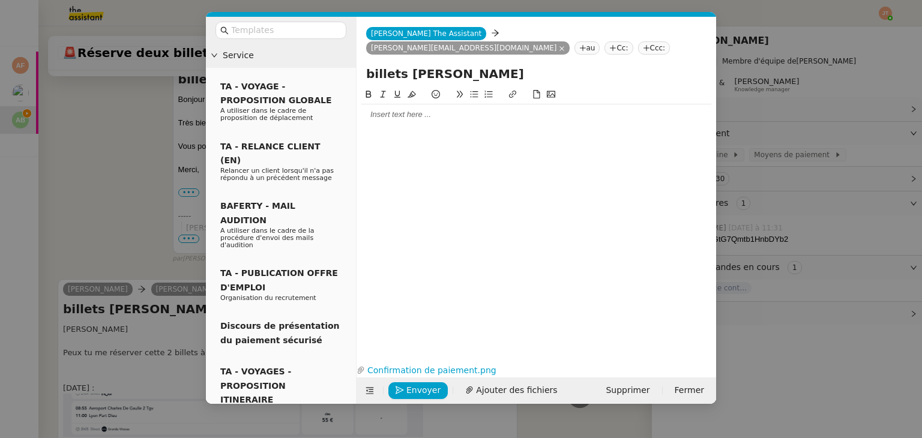
click at [429, 88] on button at bounding box center [436, 95] width 14 height 14
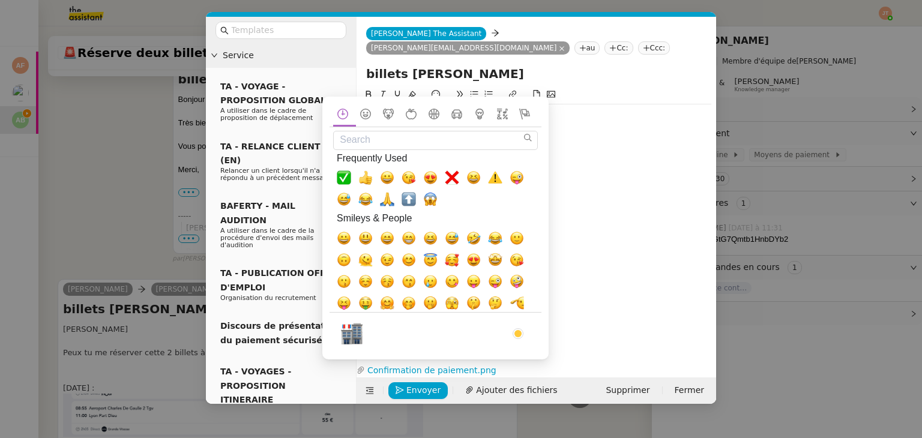
click at [427, 92] on div "Search Search Results No Emoji Found Frequently Used Smileys & People Animals &…" at bounding box center [435, 224] width 226 height 272
click at [610, 140] on div at bounding box center [536, 215] width 350 height 255
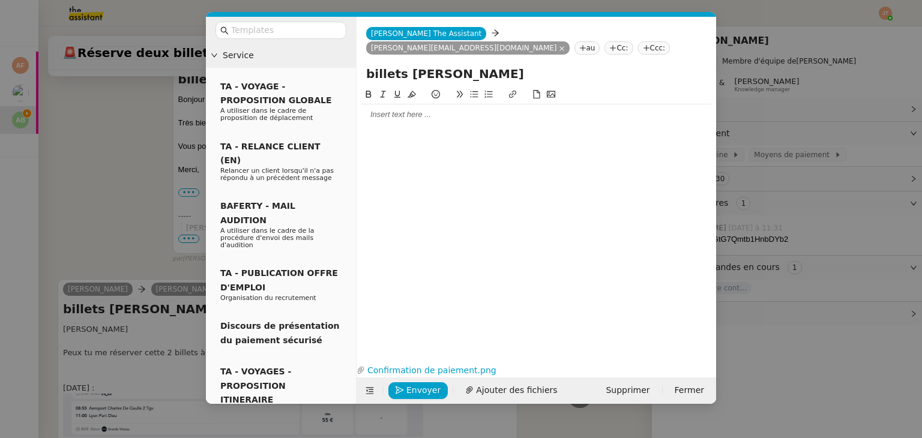
click at [410, 109] on div at bounding box center [536, 114] width 350 height 11
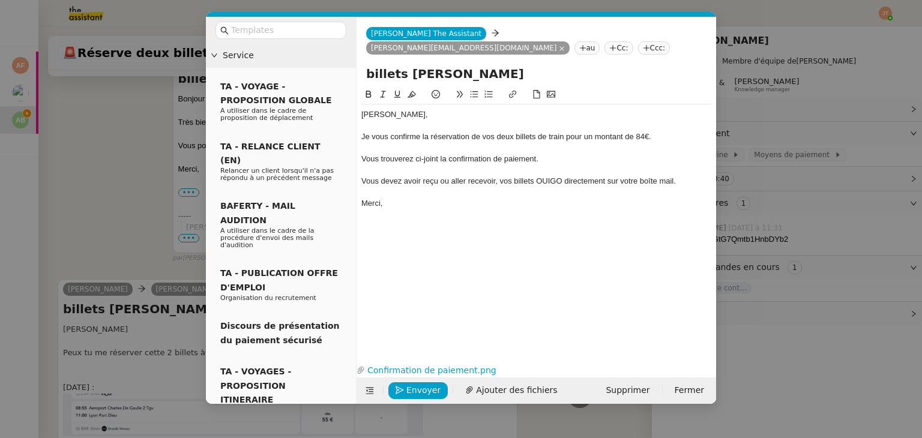
scroll to position [642, 0]
click at [418, 198] on div "Merci," at bounding box center [536, 203] width 350 height 11
click at [677, 176] on div "Vous devez avoir reçu ou aller recevoir, vos billets OUIGO directement sur votr…" at bounding box center [536, 181] width 350 height 11
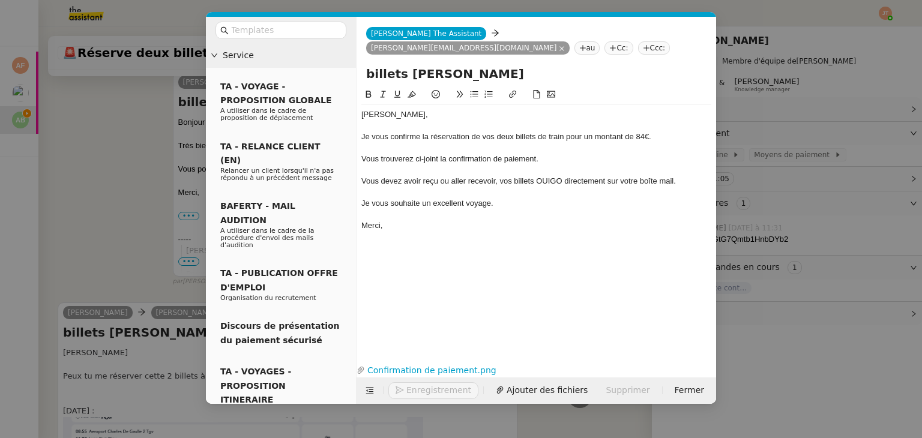
scroll to position [665, 0]
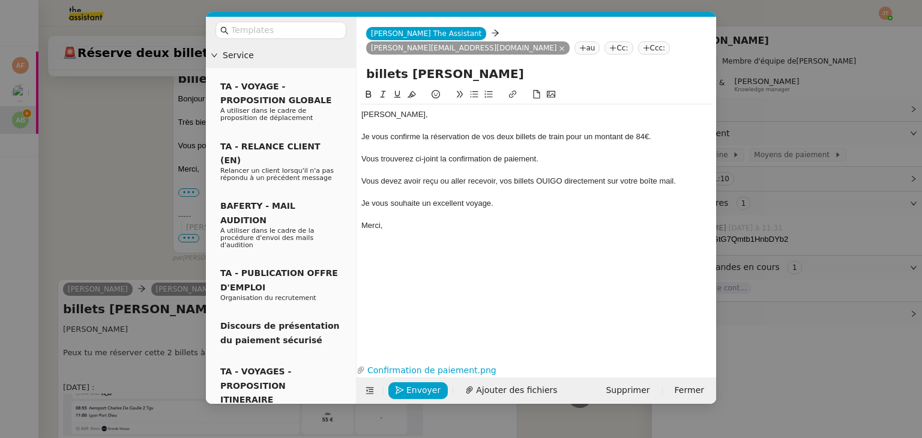
click at [423, 220] on div "Merci," at bounding box center [536, 225] width 350 height 11
click at [420, 384] on span "Envoyer" at bounding box center [423, 391] width 34 height 14
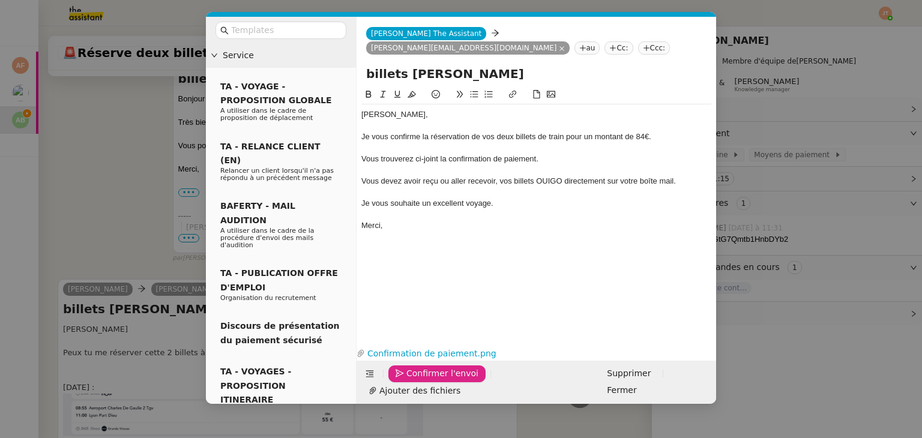
click at [420, 381] on span "Confirmer l'envoi" at bounding box center [442, 374] width 72 height 14
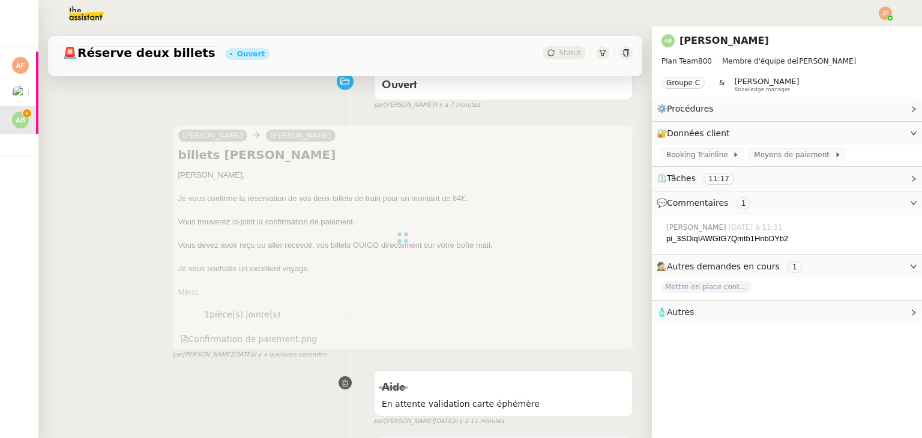
scroll to position [345, 0]
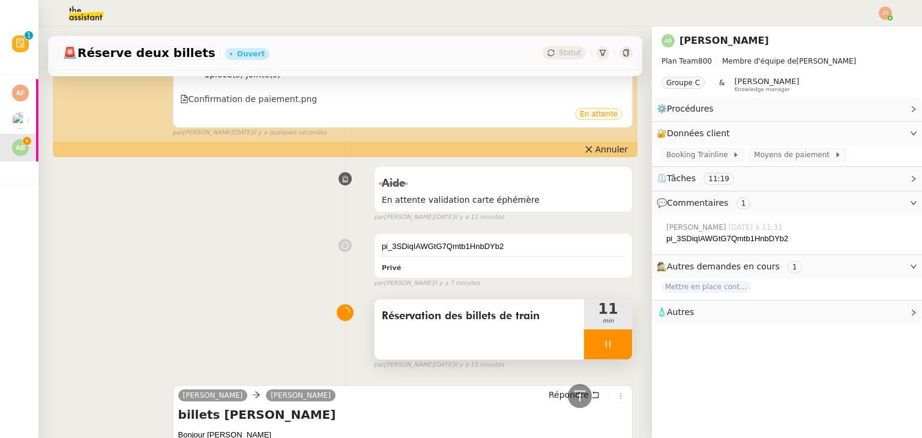
click at [584, 352] on div at bounding box center [608, 345] width 48 height 30
click at [608, 350] on button at bounding box center [620, 345] width 24 height 30
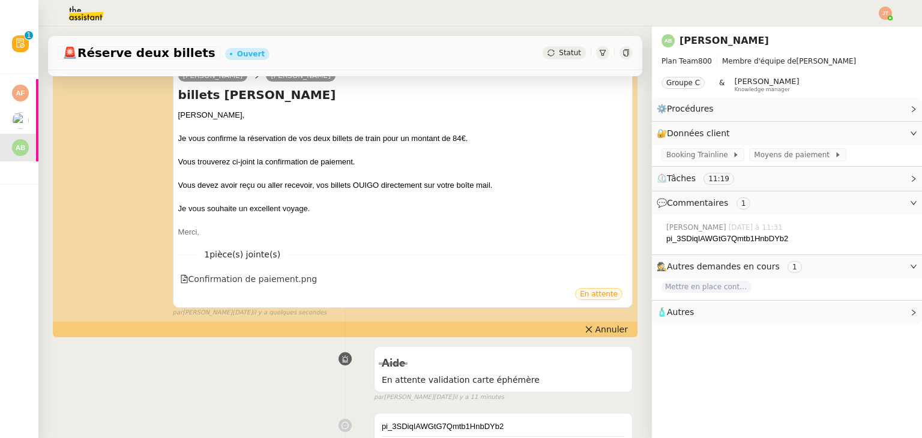
scroll to position [0, 0]
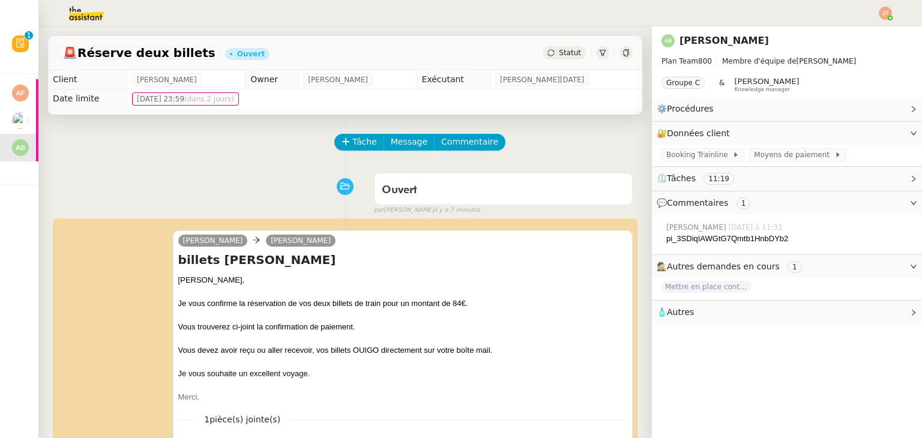
click at [543, 56] on div "Statut" at bounding box center [564, 52] width 43 height 13
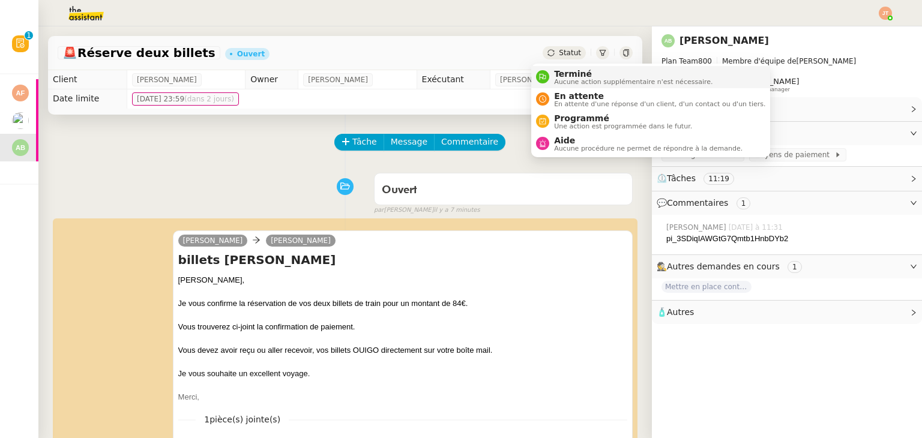
click at [552, 73] on div "Terminé Aucune action supplémentaire n'est nécessaire." at bounding box center [630, 77] width 163 height 16
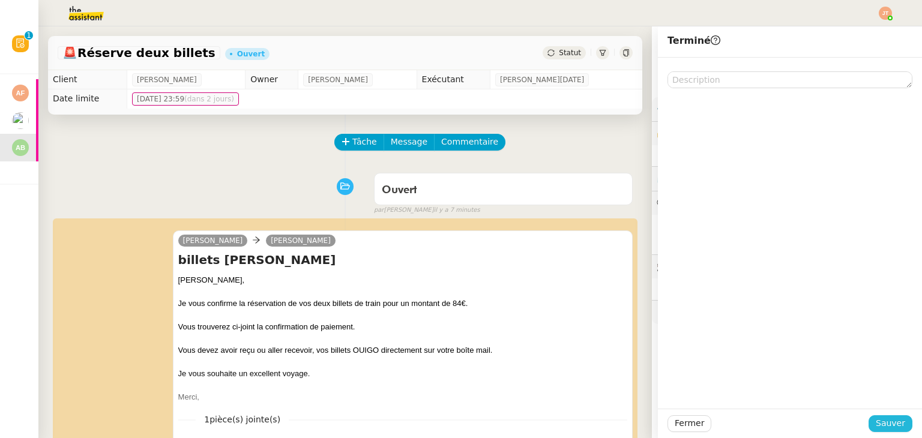
click at [885, 421] on span "Sauver" at bounding box center [890, 424] width 29 height 14
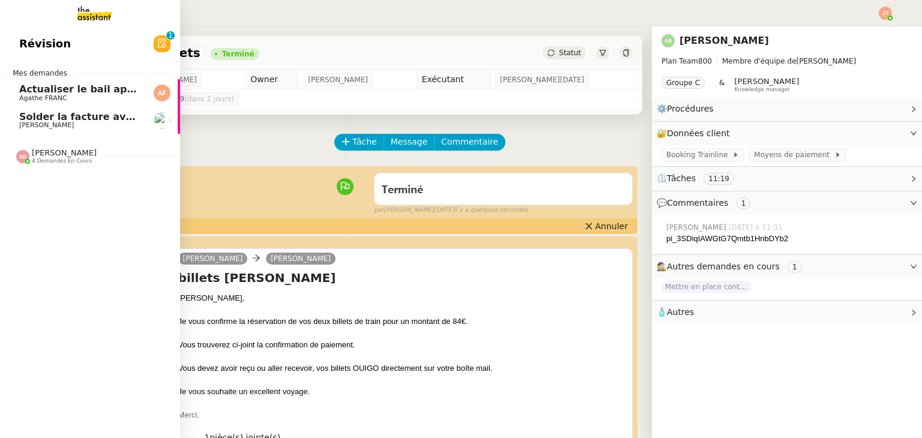
click at [69, 118] on span "Solder la facture avec CB perso" at bounding box center [104, 116] width 170 height 11
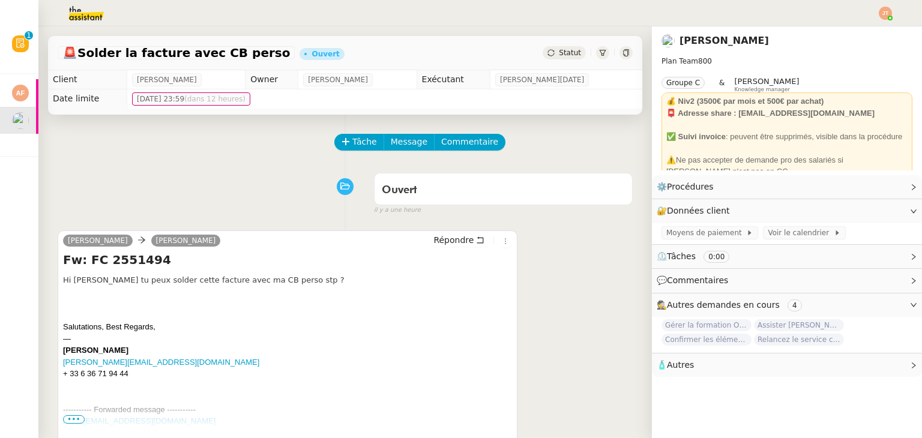
click at [134, 169] on div "Ouvert false il y a une heure" at bounding box center [345, 191] width 575 height 48
click at [619, 57] on div at bounding box center [625, 52] width 13 height 13
click at [352, 145] on span "Tâche" at bounding box center [364, 142] width 25 height 14
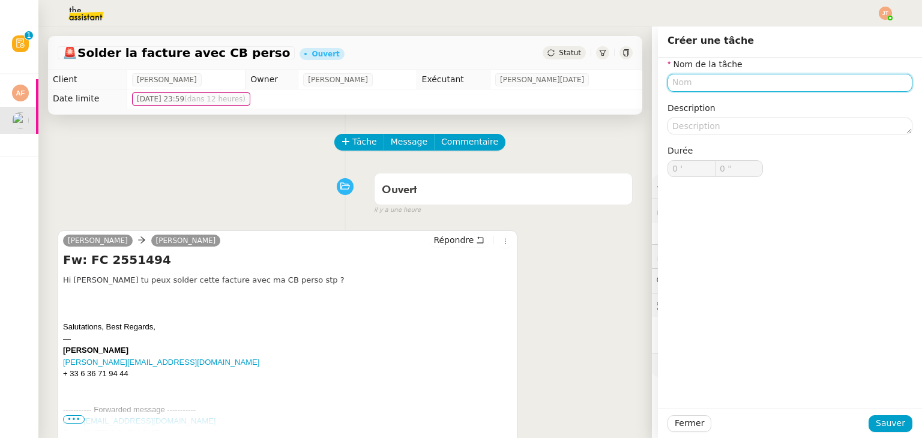
click at [670, 84] on input "text" at bounding box center [789, 82] width 245 height 17
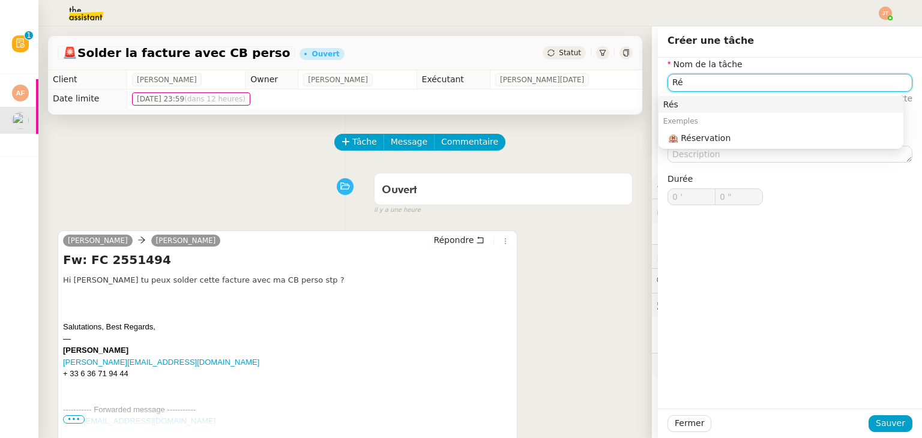
type input "R"
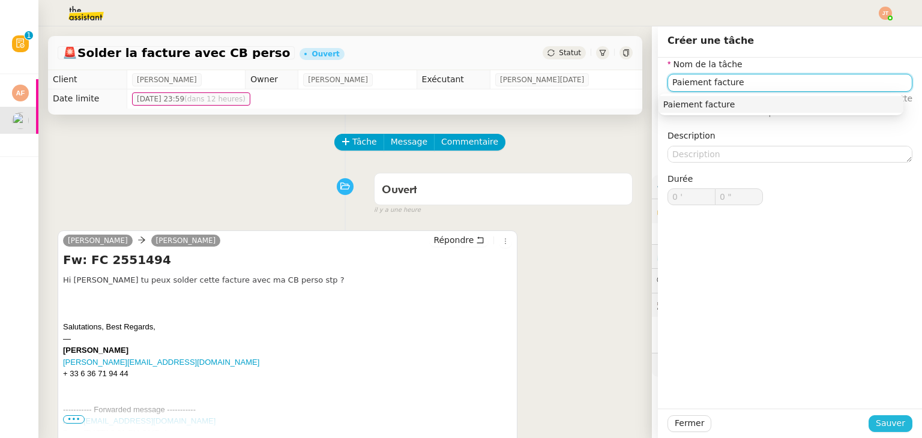
type input "Paiement facture"
click at [886, 426] on span "Sauver" at bounding box center [890, 424] width 29 height 14
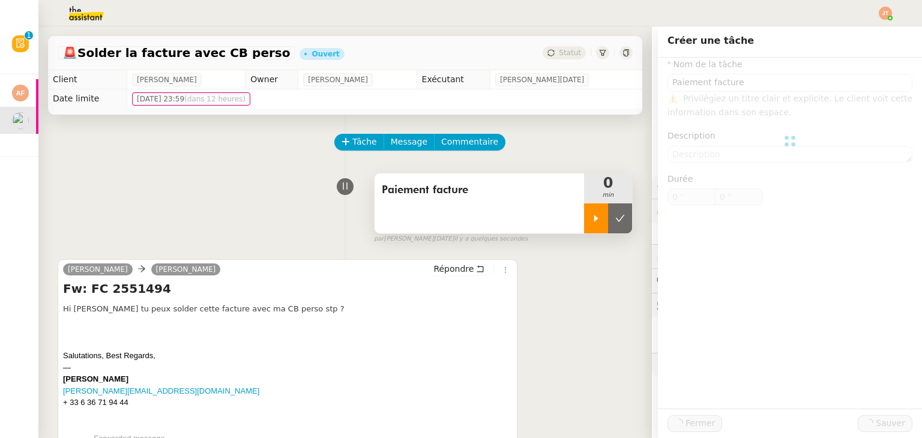
click at [584, 217] on div at bounding box center [596, 218] width 24 height 30
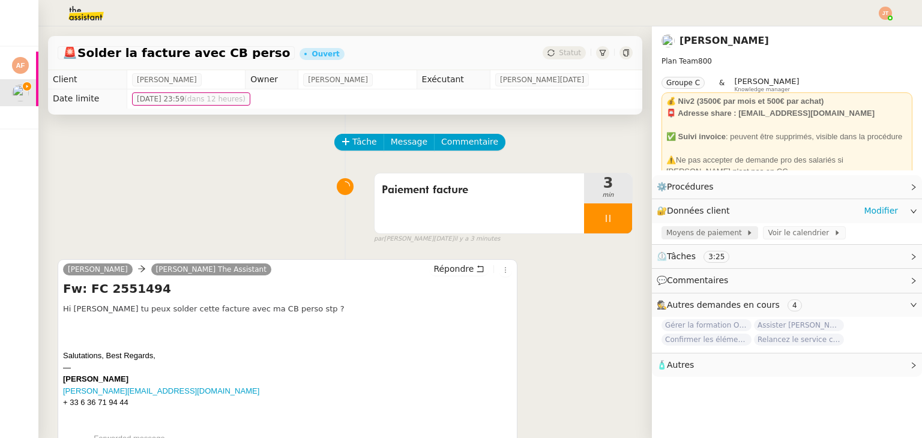
click at [688, 235] on span "Moyens de paiement" at bounding box center [706, 233] width 80 height 12
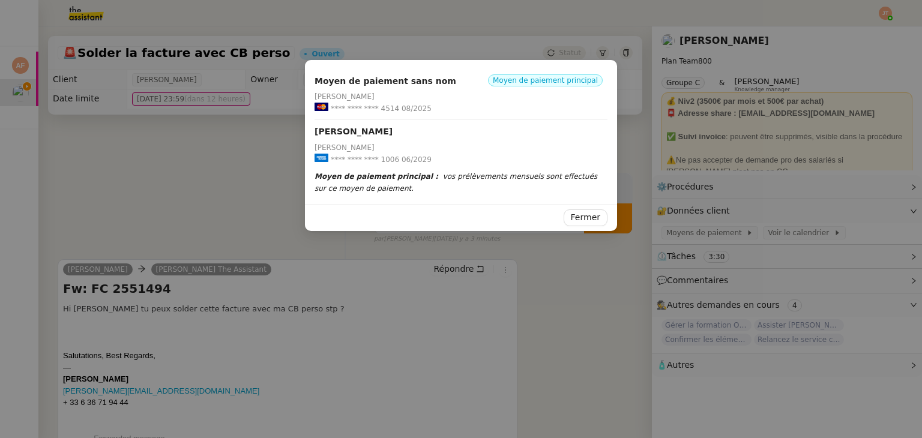
click at [221, 175] on nz-modal-container "Moyen de paiement sans nom Moyen de paiement principal [PERSON_NAME] **** **** …" at bounding box center [461, 219] width 922 height 438
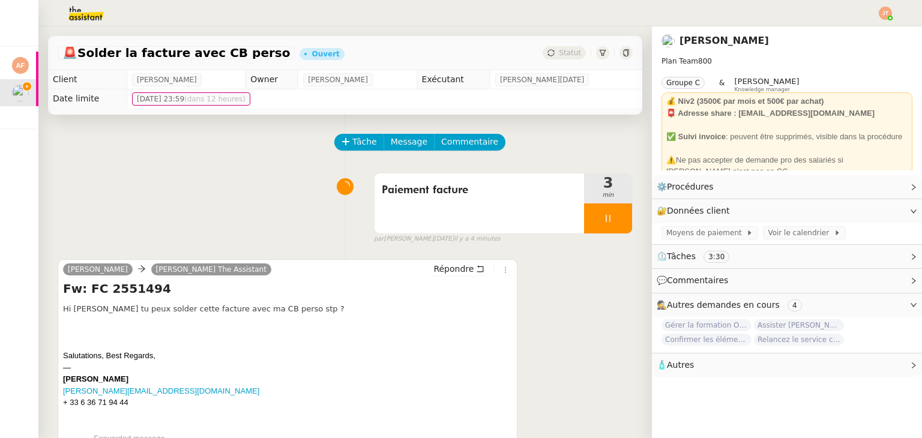
click at [74, 17] on img at bounding box center [76, 13] width 93 height 26
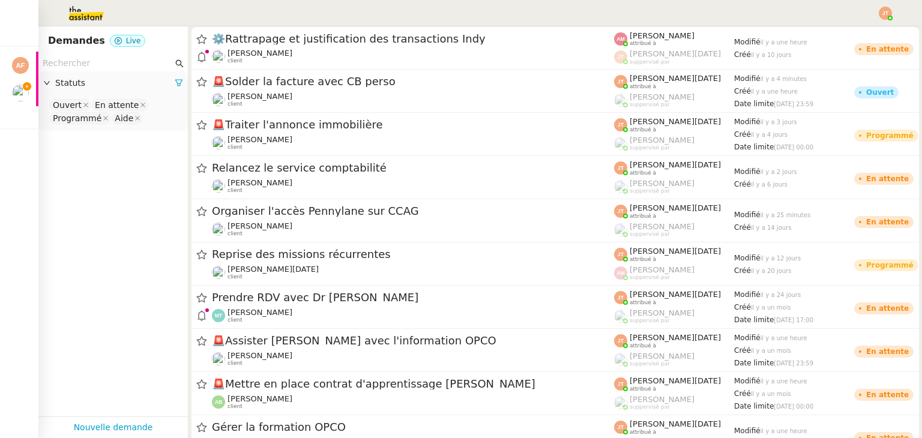
click at [96, 64] on input "text" at bounding box center [108, 63] width 130 height 14
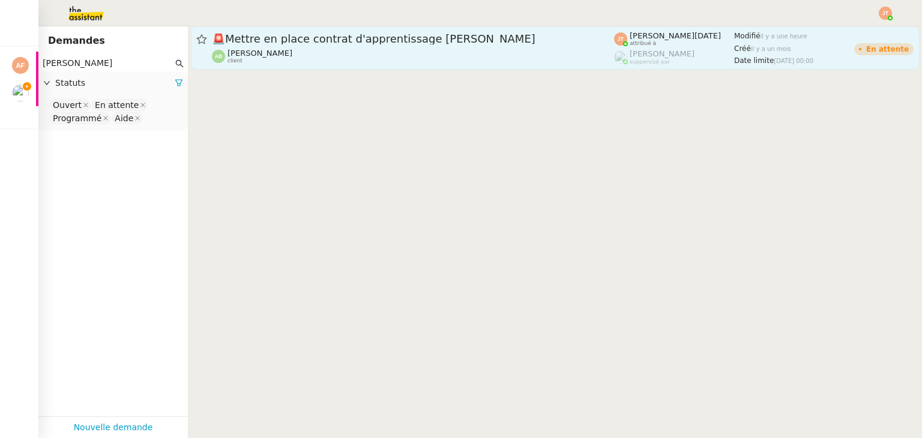
type input "[PERSON_NAME]"
click at [292, 53] on div "[PERSON_NAME] client" at bounding box center [413, 57] width 402 height 16
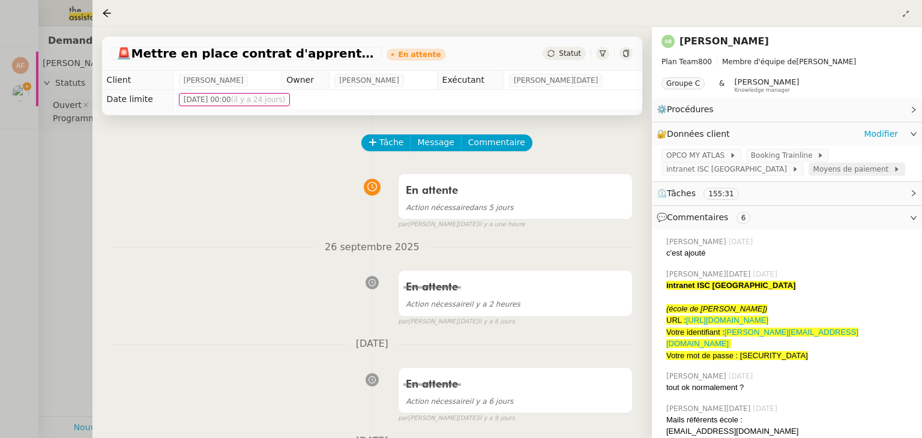
click at [813, 170] on span "Moyens de paiement" at bounding box center [853, 169] width 80 height 12
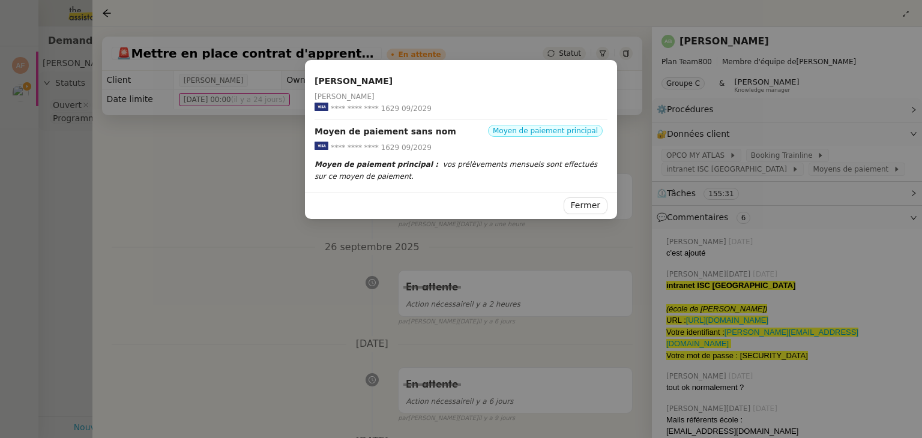
click at [187, 184] on nz-modal-container "[PERSON_NAME] [PERSON_NAME] **** **** **** 1629 09/2029 Moyen de paiement sans …" at bounding box center [461, 219] width 922 height 438
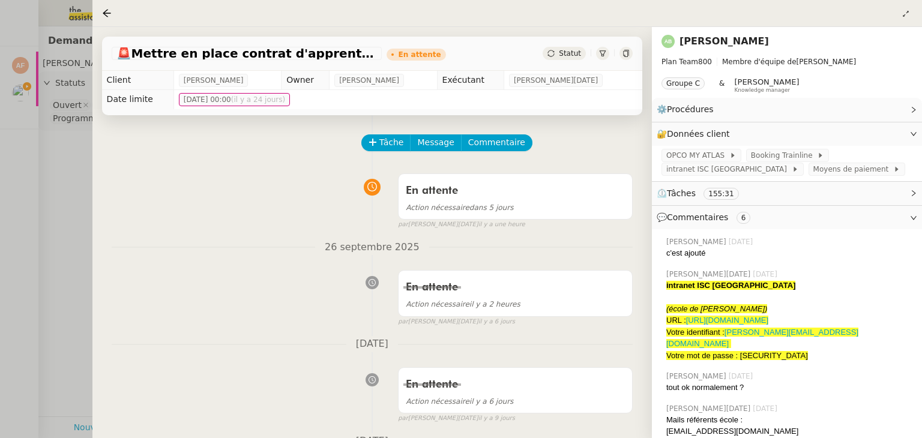
click at [62, 190] on div at bounding box center [461, 219] width 922 height 438
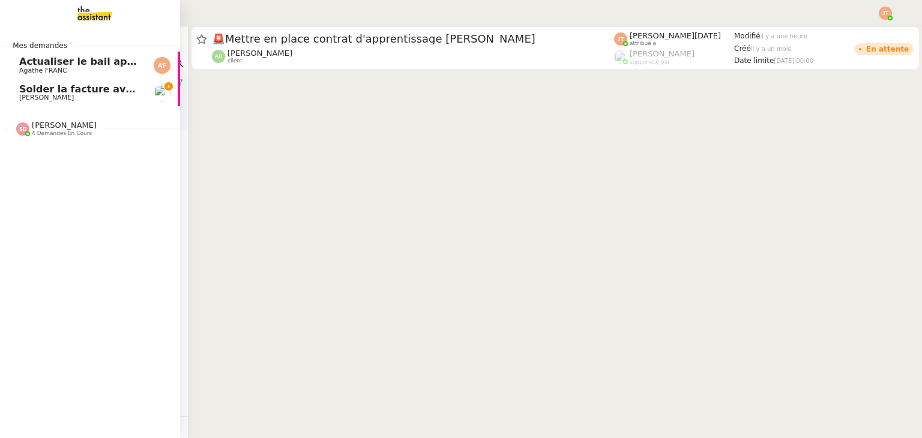
click at [25, 94] on span "Solder la facture avec CB perso" at bounding box center [104, 88] width 170 height 11
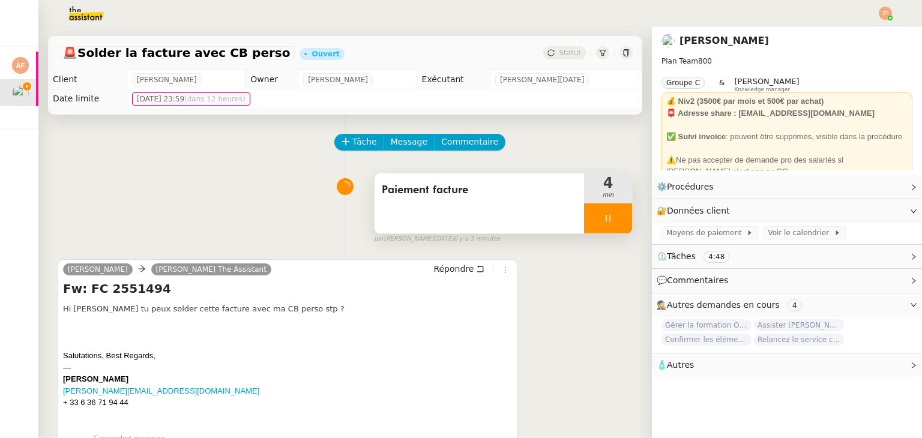
click at [587, 214] on div at bounding box center [608, 218] width 48 height 30
click at [621, 219] on div "Tâche Message Commentaire Veuillez patienter une erreur s'est produite 👌👌👌 mess…" at bounding box center [344, 334] width 613 height 438
click at [608, 225] on button at bounding box center [620, 218] width 24 height 30
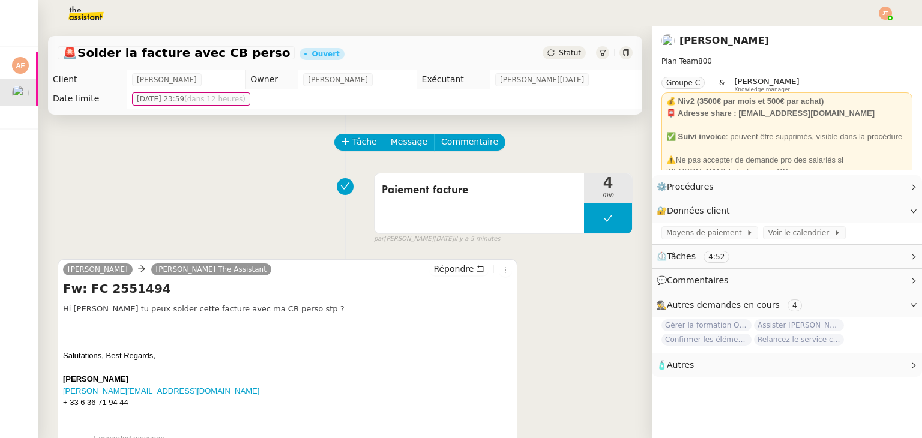
click at [559, 53] on span "Statut" at bounding box center [570, 53] width 22 height 8
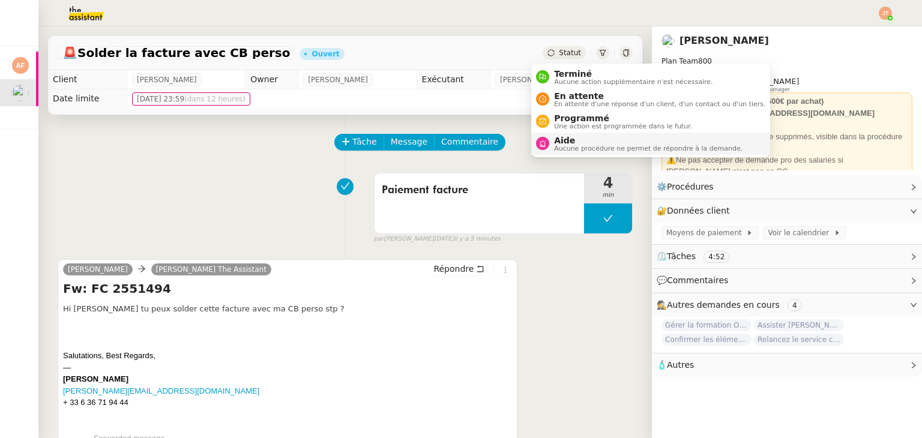
click at [559, 145] on span "Aucune procédure ne permet de répondre à la demande." at bounding box center [648, 148] width 188 height 7
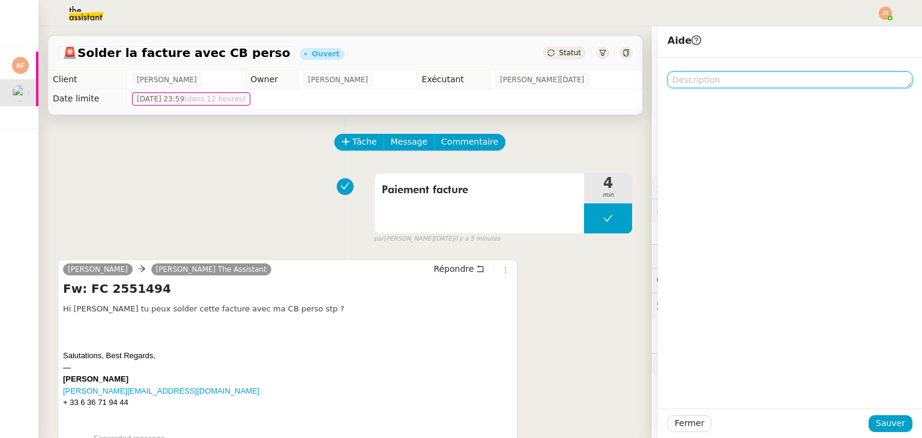
click at [682, 81] on textarea at bounding box center [789, 79] width 245 height 17
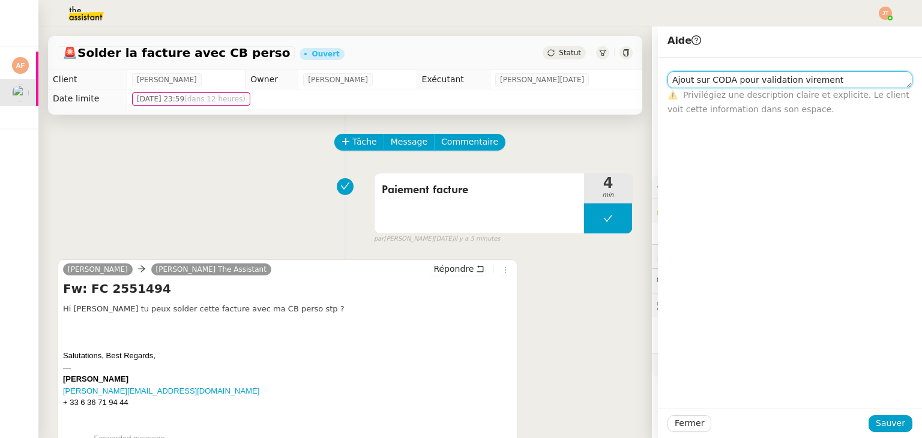
click at [723, 82] on textarea "Ajout sur CODA pour validation virement" at bounding box center [789, 79] width 245 height 17
type textarea "Ajout sur CODA OK pour validation virement"
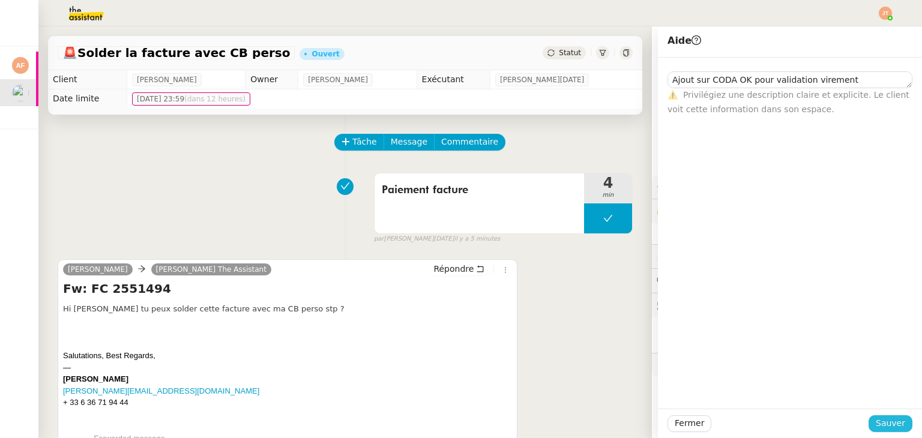
click at [884, 424] on span "Sauver" at bounding box center [890, 424] width 29 height 14
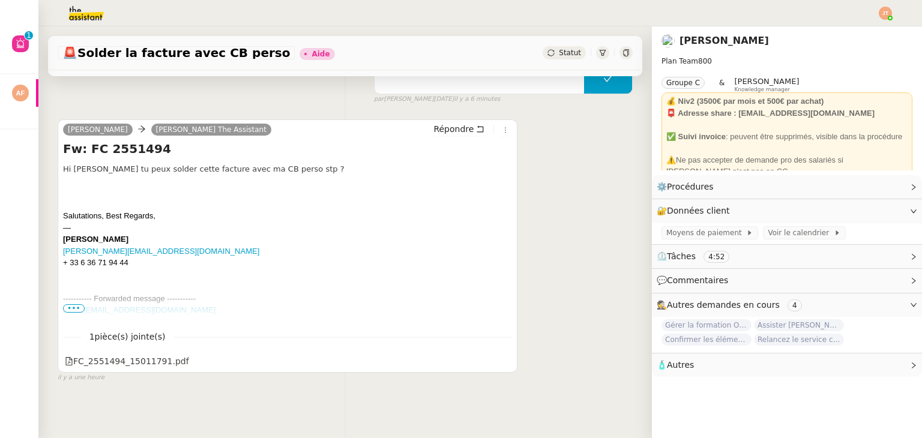
scroll to position [216, 0]
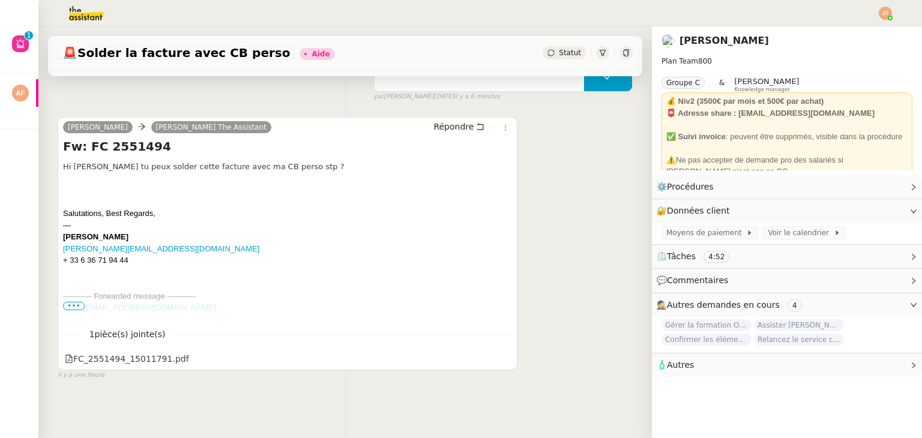
click at [70, 302] on span "•••" at bounding box center [74, 306] width 22 height 8
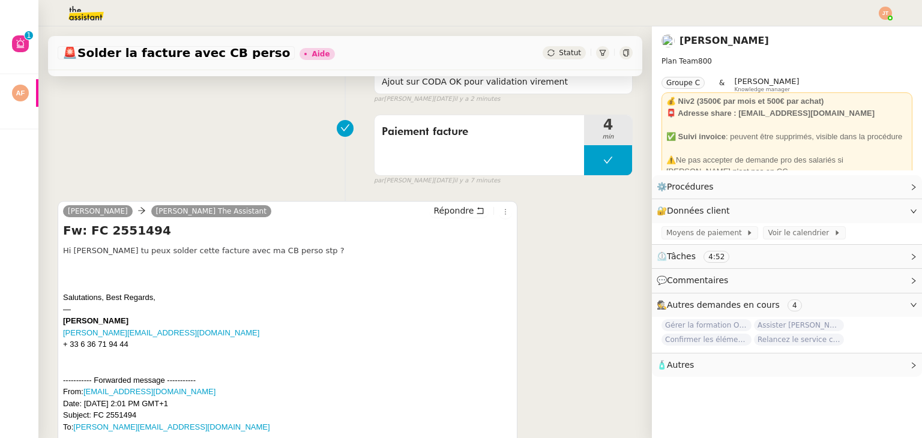
scroll to position [133, 0]
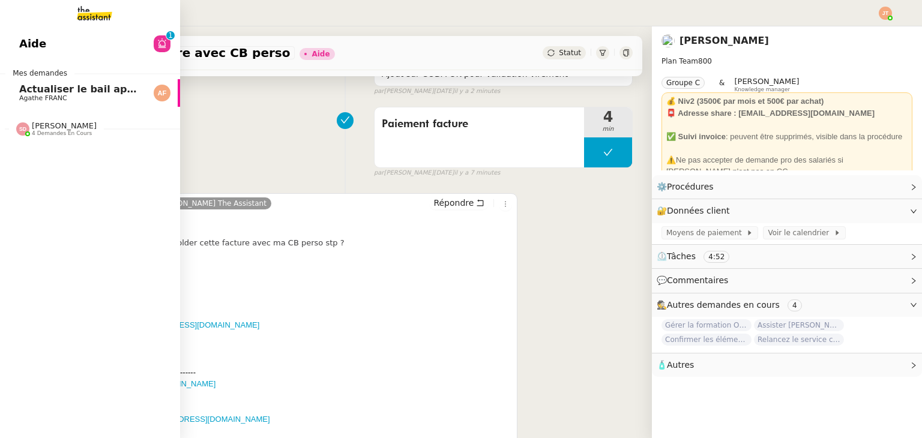
click at [81, 135] on span "4 demandes en cours" at bounding box center [62, 133] width 60 height 7
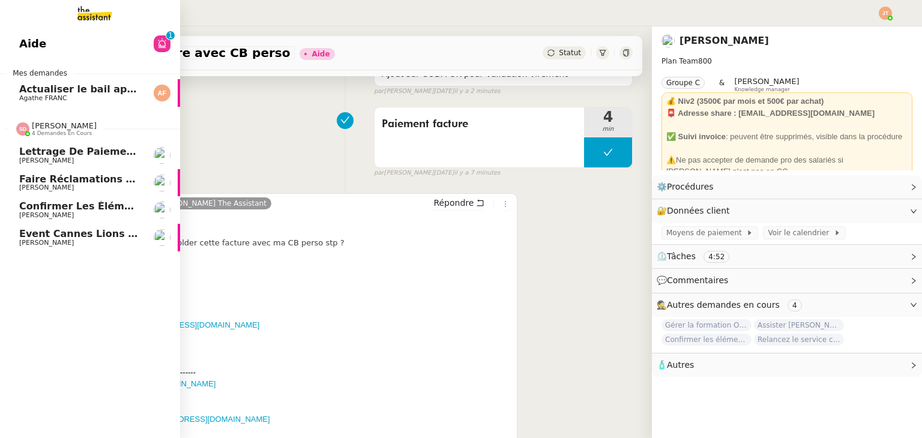
click at [77, 242] on span "[PERSON_NAME]" at bounding box center [79, 243] width 121 height 7
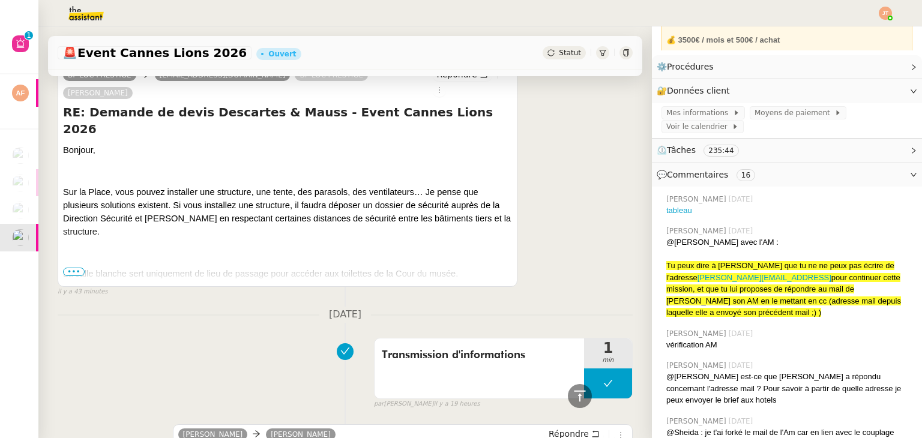
scroll to position [900, 0]
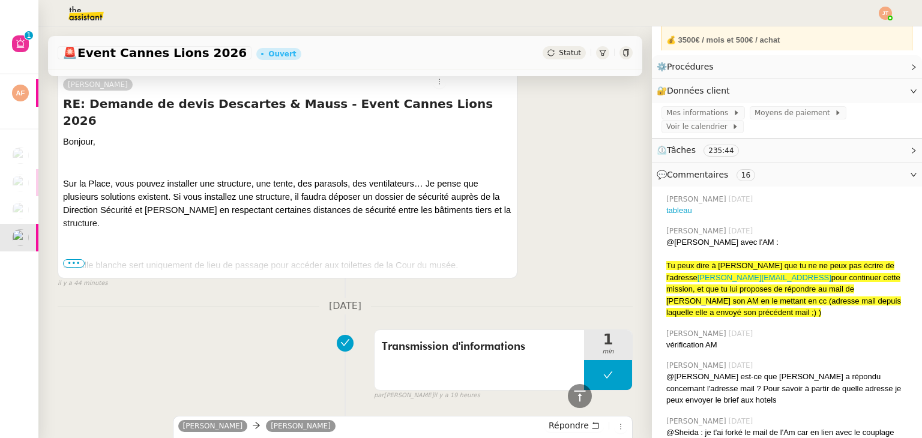
click at [74, 259] on span "•••" at bounding box center [74, 263] width 22 height 8
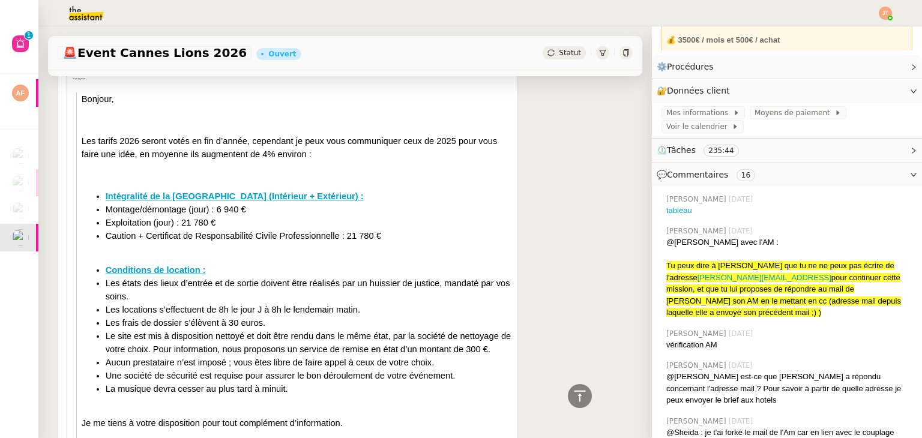
scroll to position [2461, 0]
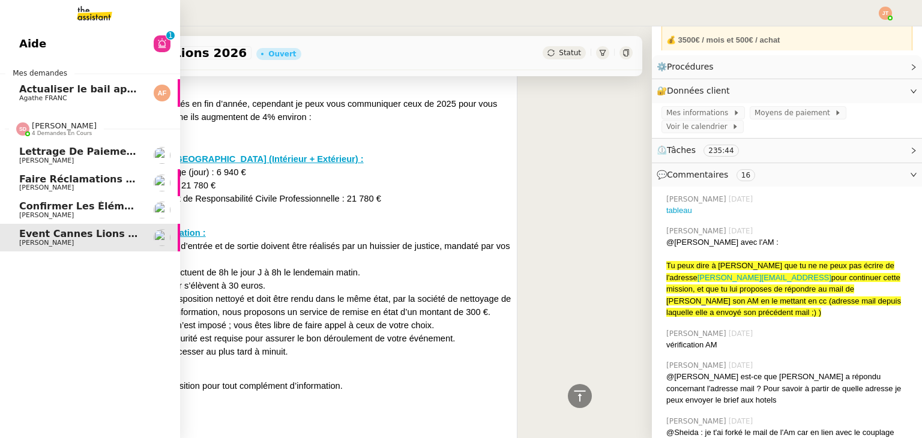
click at [71, 209] on span "Confirmer les éléments de TVA" at bounding box center [104, 205] width 170 height 11
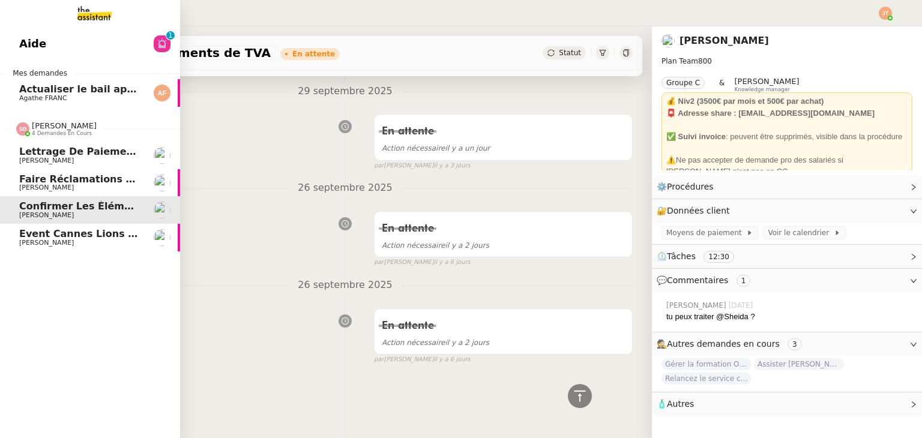
click at [80, 231] on span "Event Cannes Lions 2026" at bounding box center [87, 233] width 136 height 11
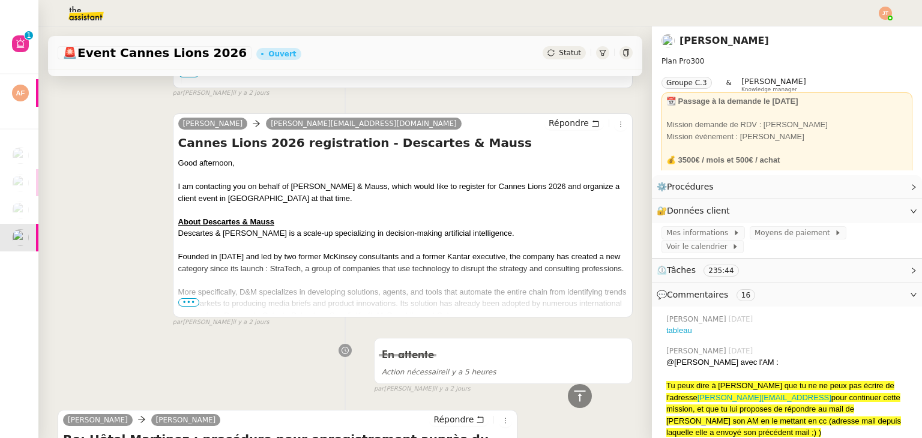
scroll to position [2046, 0]
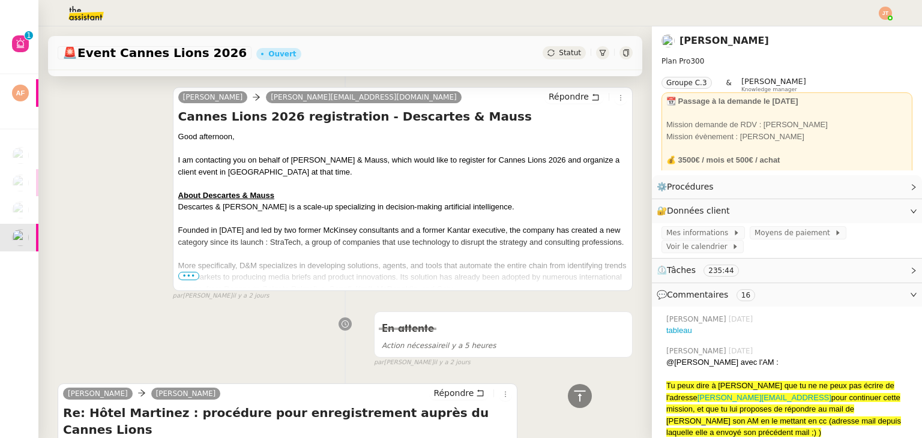
click at [190, 272] on span "•••" at bounding box center [189, 276] width 22 height 8
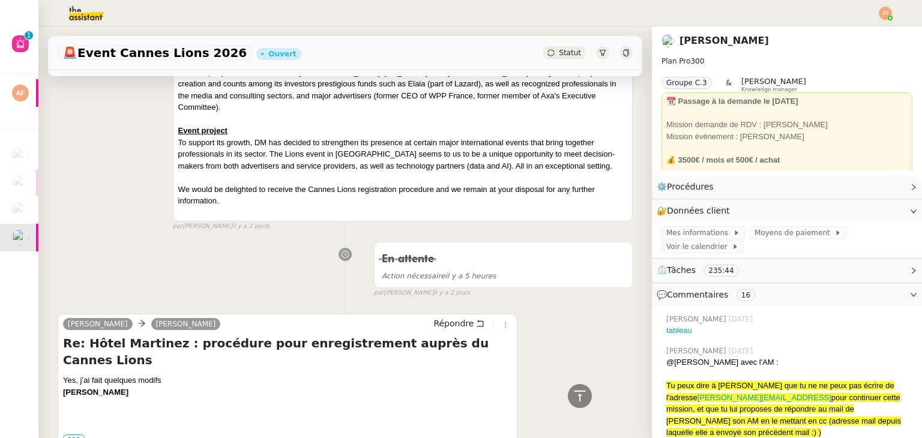
scroll to position [1986, 0]
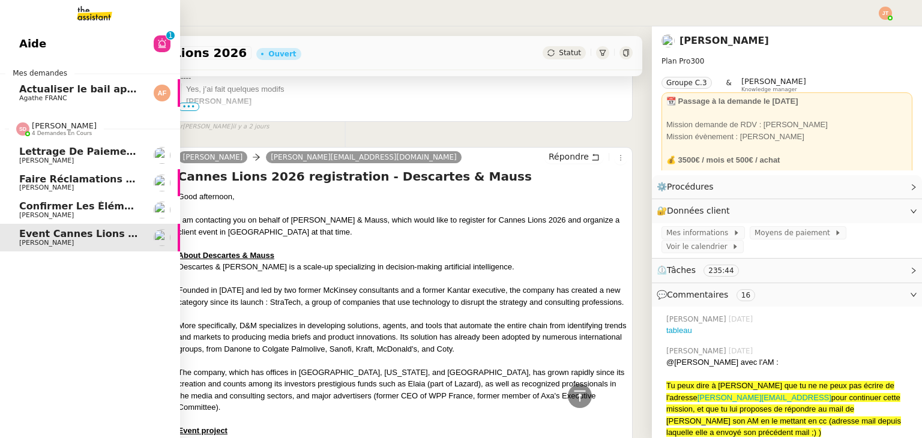
click at [68, 123] on span "[PERSON_NAME]" at bounding box center [64, 125] width 65 height 9
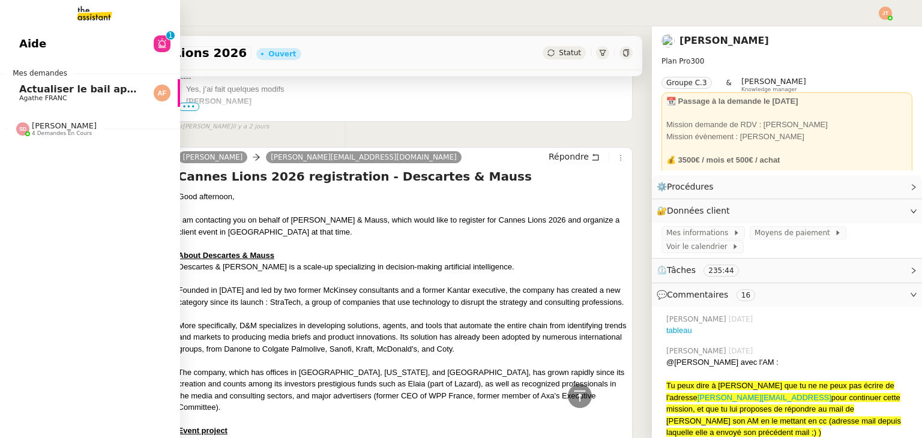
click at [34, 90] on span "Actualiser le bail appartement" at bounding box center [101, 88] width 165 height 11
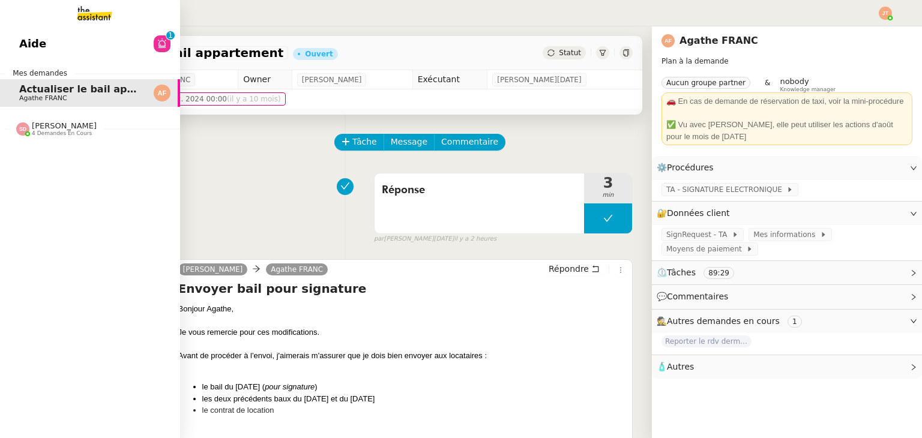
click at [37, 32] on link "Aide 0 1 2 3 4 5 6 7 8 9" at bounding box center [90, 44] width 180 height 28
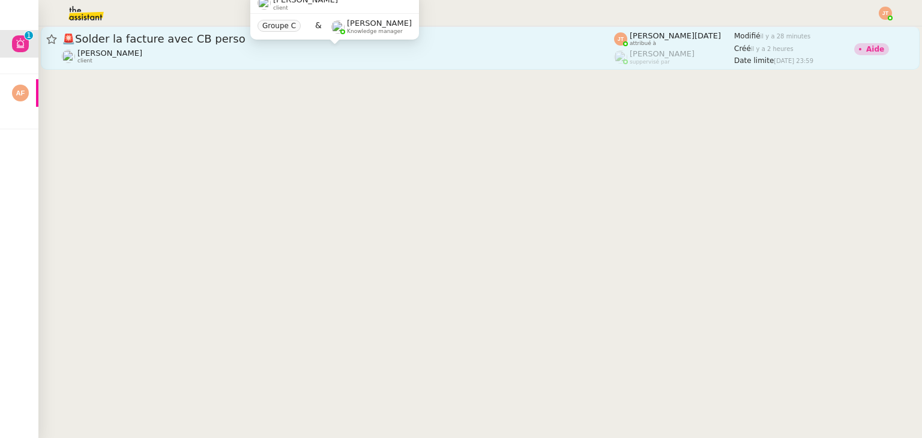
click at [377, 49] on div "[PERSON_NAME] client" at bounding box center [338, 57] width 552 height 16
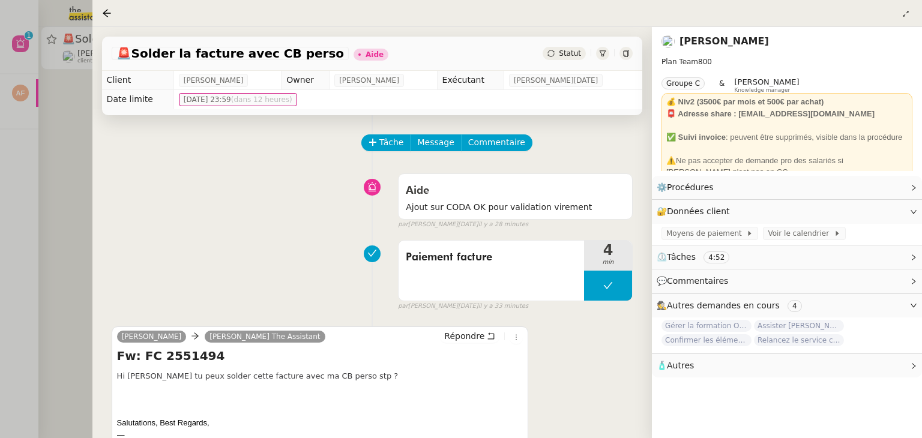
click at [58, 161] on div at bounding box center [461, 219] width 922 height 438
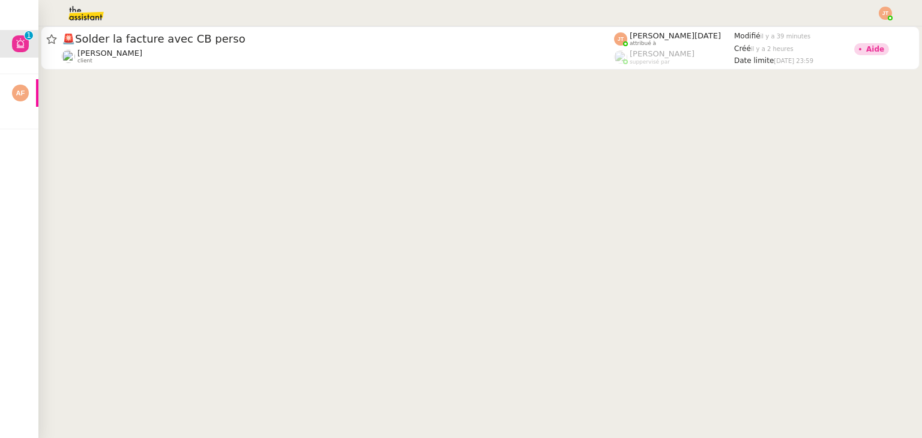
click at [885, 16] on img at bounding box center [885, 13] width 13 height 13
click at [853, 31] on span "Suivi" at bounding box center [843, 34] width 20 height 10
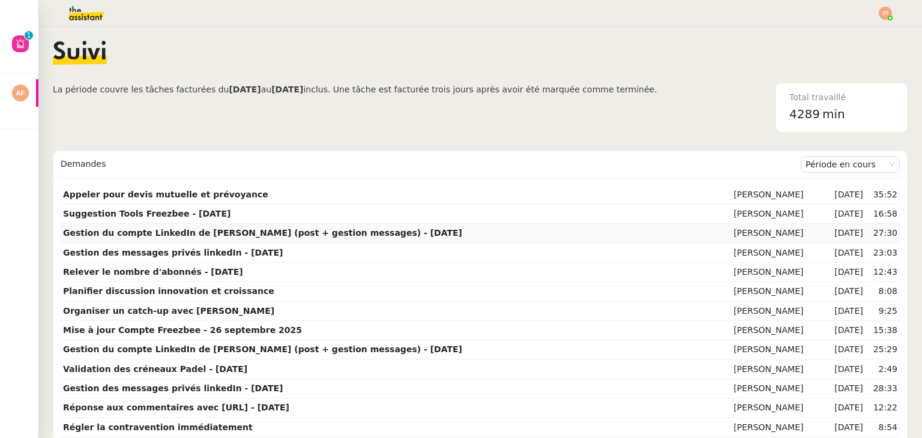
drag, startPoint x: 244, startPoint y: 73, endPoint x: 540, endPoint y: 238, distance: 338.6
click at [248, 72] on div "Suivi" at bounding box center [480, 62] width 855 height 42
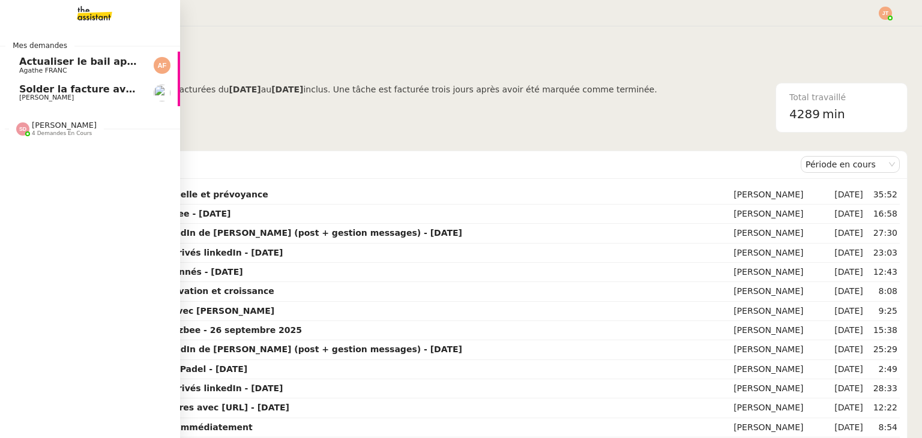
click at [69, 88] on span "Solder la facture avec CB perso" at bounding box center [104, 88] width 170 height 11
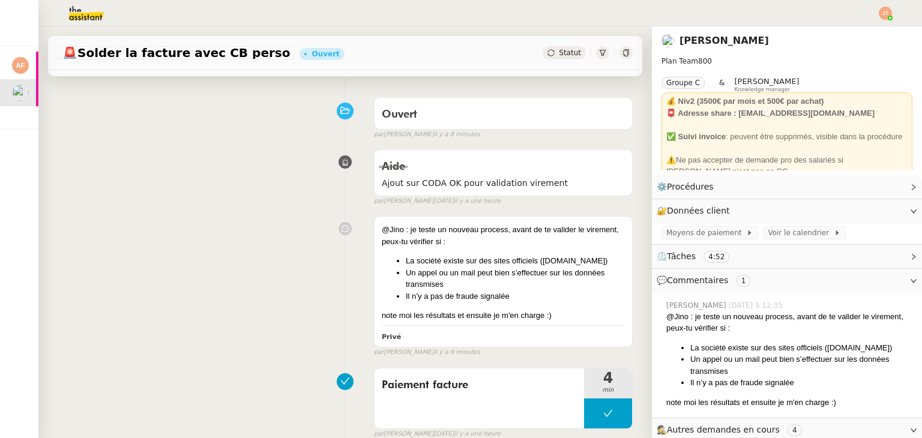
scroll to position [300, 0]
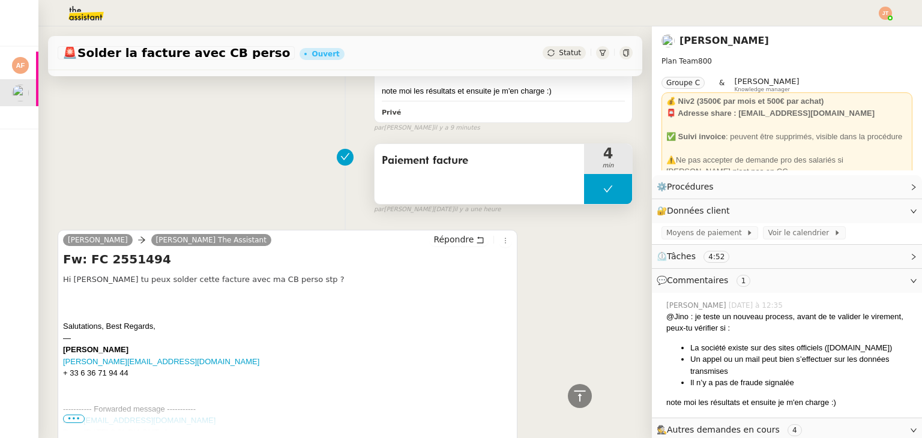
click at [586, 197] on button at bounding box center [608, 189] width 48 height 30
click at [584, 197] on div at bounding box center [596, 189] width 24 height 30
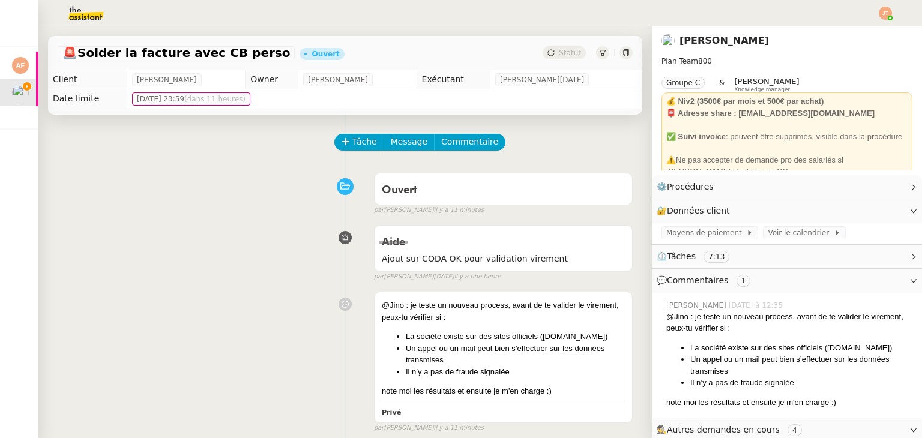
scroll to position [0, 0]
click at [456, 142] on span "Commentaire" at bounding box center [469, 142] width 57 height 14
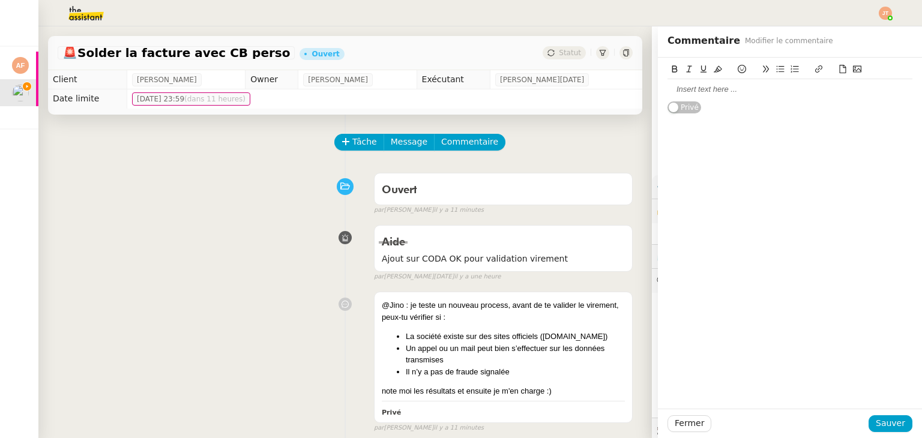
click at [689, 97] on div at bounding box center [789, 89] width 245 height 20
click at [889, 417] on span "Sauver" at bounding box center [890, 424] width 29 height 14
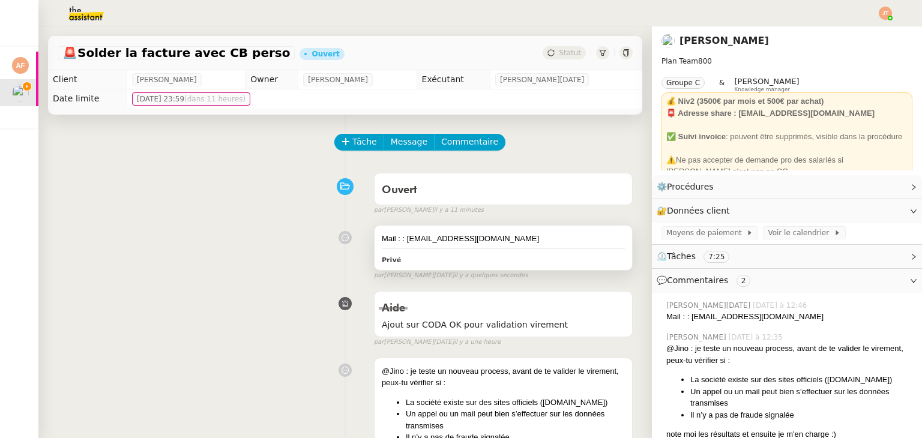
click at [430, 245] on div "Mail : : [EMAIL_ADDRESS][DOMAIN_NAME]" at bounding box center [503, 239] width 243 height 12
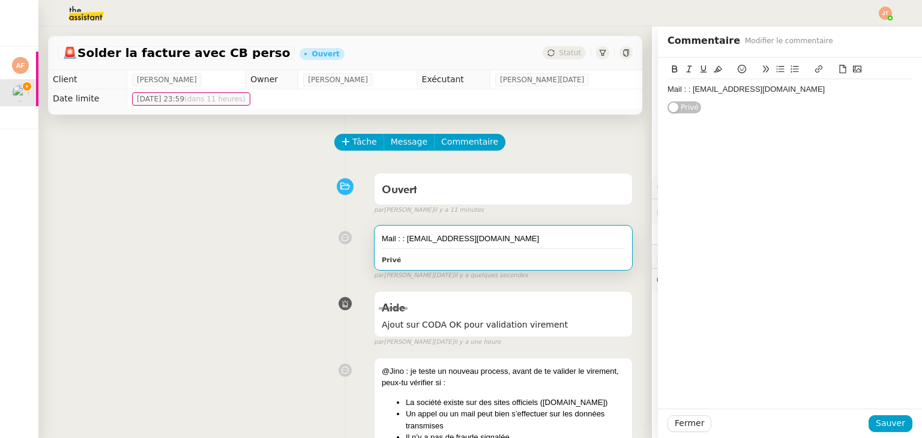
click at [830, 91] on div "Mail : : [EMAIL_ADDRESS][DOMAIN_NAME]" at bounding box center [789, 89] width 245 height 11
click at [853, 69] on icon at bounding box center [857, 69] width 8 height 7
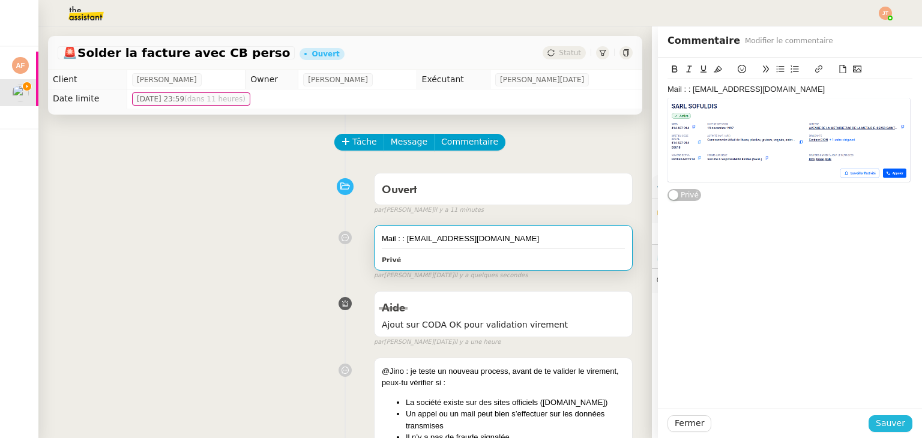
click at [878, 423] on span "Sauver" at bounding box center [890, 424] width 29 height 14
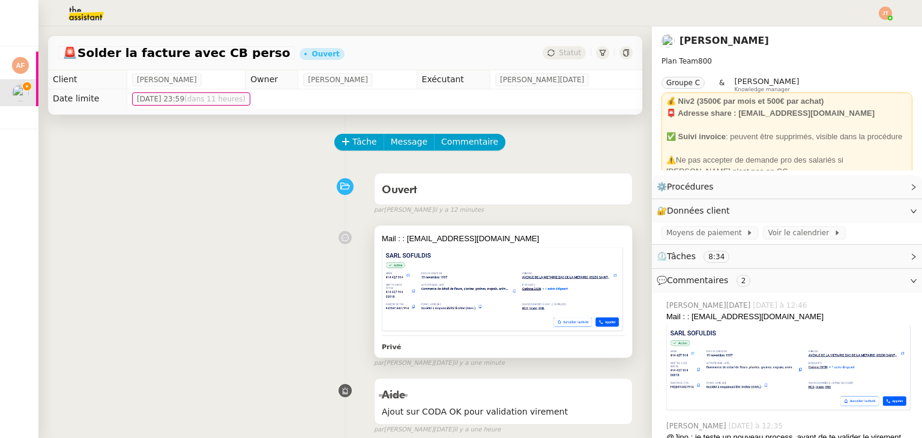
click at [468, 250] on img at bounding box center [503, 289] width 243 height 88
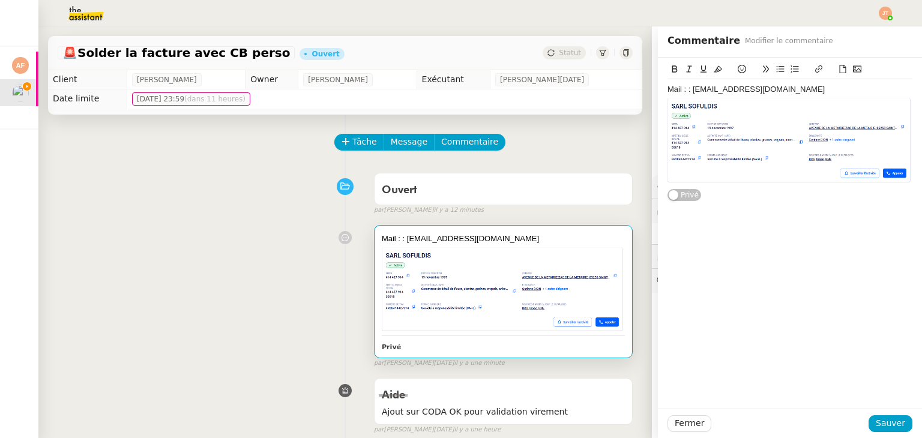
click at [793, 89] on div "Mail : : [EMAIL_ADDRESS][DOMAIN_NAME]" at bounding box center [789, 89] width 245 height 11
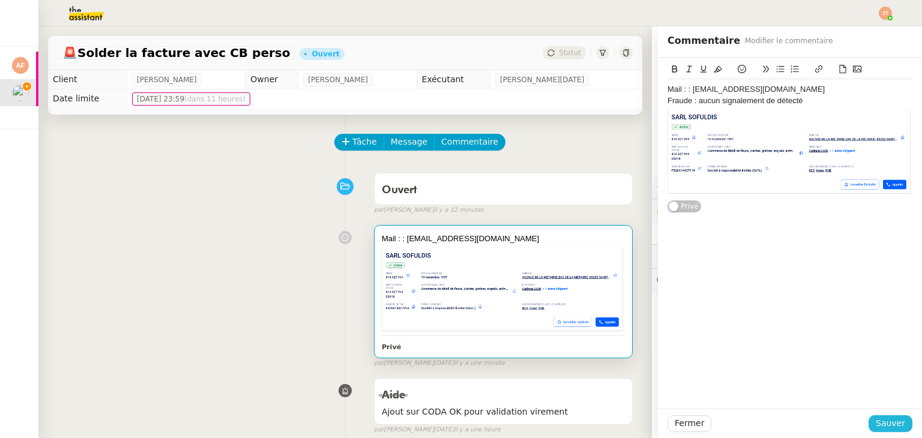
click at [881, 423] on span "Sauver" at bounding box center [890, 424] width 29 height 14
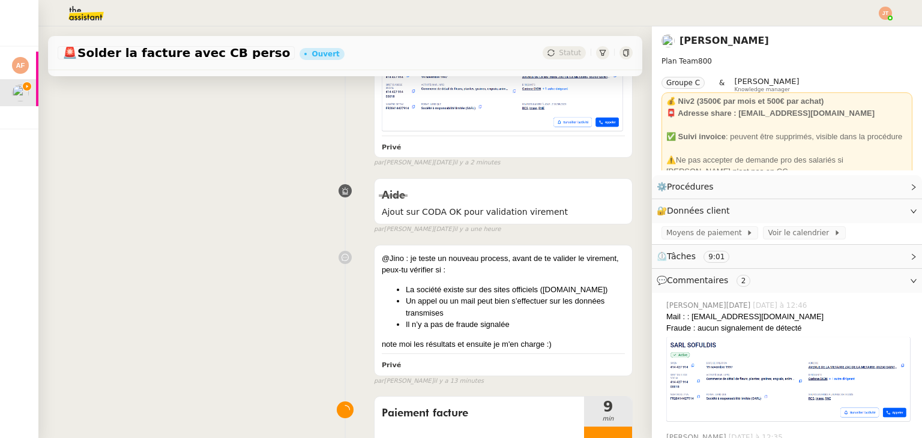
scroll to position [300, 0]
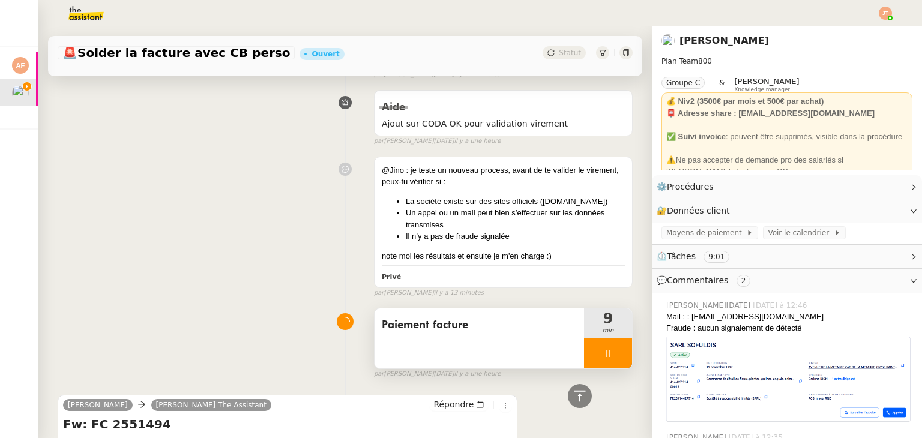
click at [592, 357] on div at bounding box center [608, 354] width 48 height 30
click at [615, 356] on icon at bounding box center [620, 354] width 10 height 10
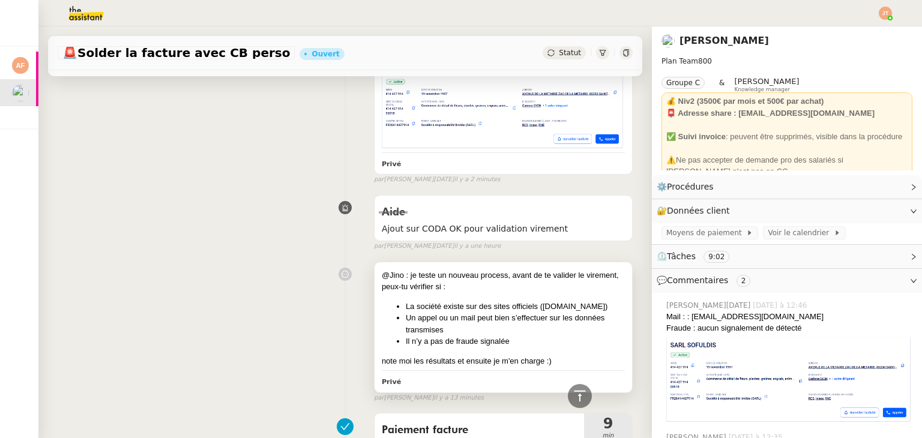
scroll to position [60, 0]
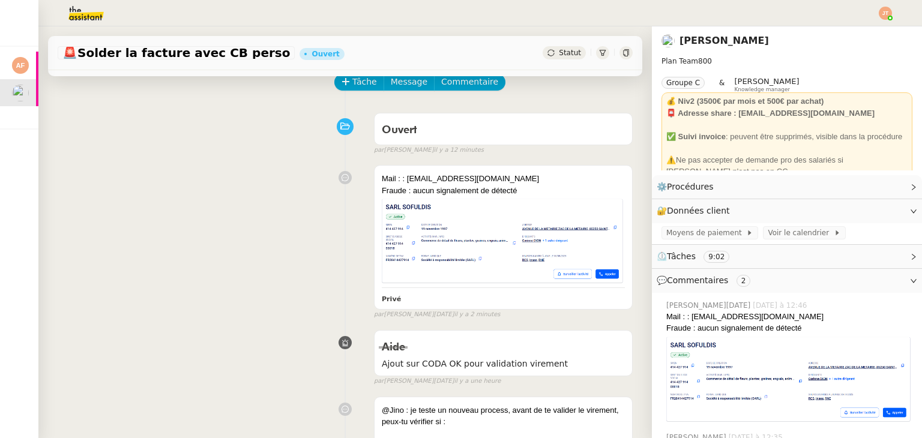
click at [560, 52] on span "Statut" at bounding box center [570, 53] width 22 height 8
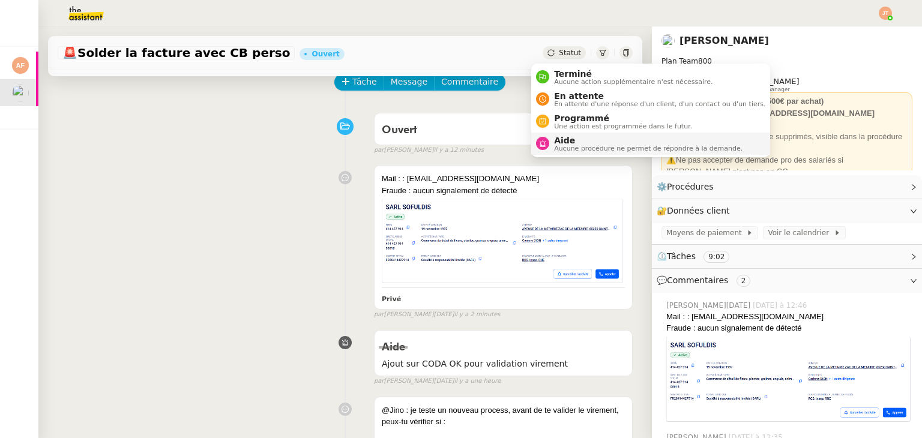
click at [567, 140] on span "Aide" at bounding box center [648, 141] width 188 height 10
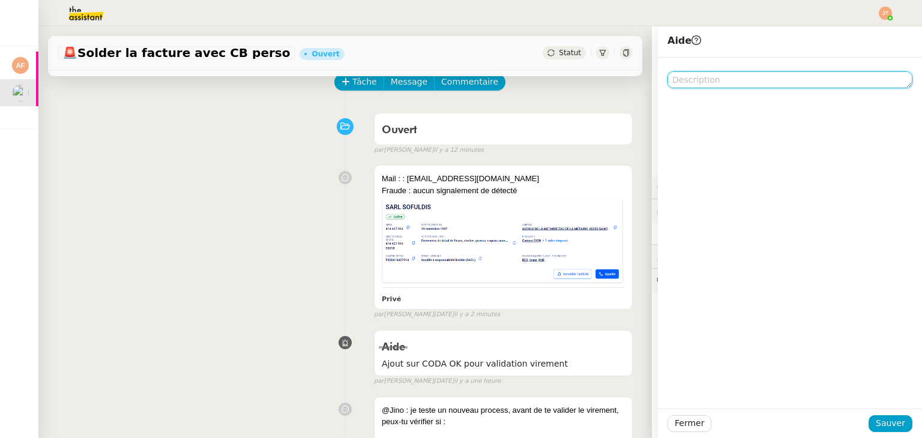
click at [691, 82] on textarea at bounding box center [789, 79] width 245 height 17
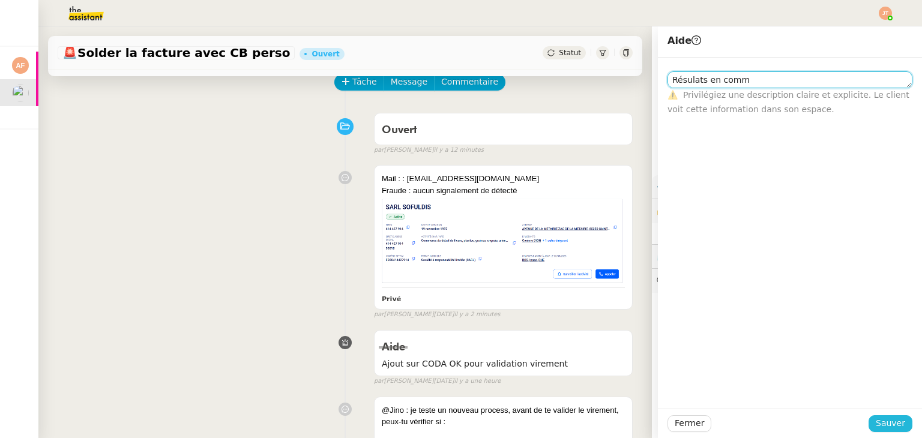
type textarea "Résulats en comm"
click at [893, 426] on span "Sauver" at bounding box center [890, 424] width 29 height 14
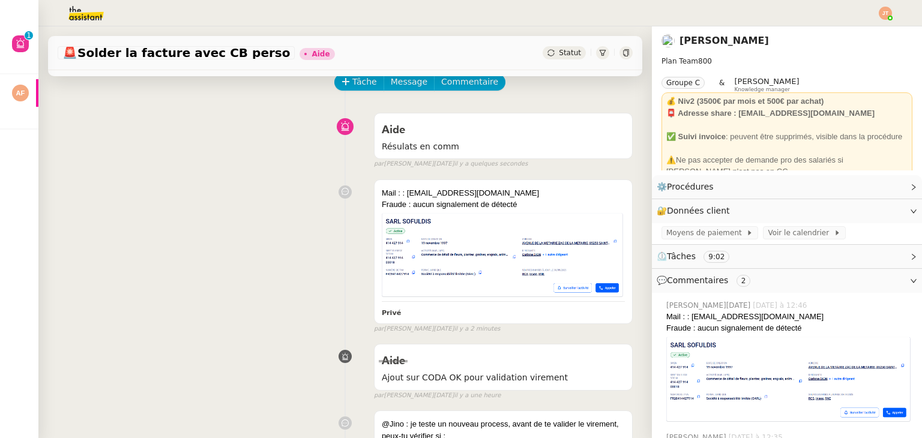
click at [891, 24] on nz-header at bounding box center [461, 13] width 922 height 26
click at [887, 19] on img at bounding box center [885, 13] width 13 height 13
click at [862, 32] on li "Suivi" at bounding box center [853, 34] width 78 height 17
